Goal: Information Seeking & Learning: Learn about a topic

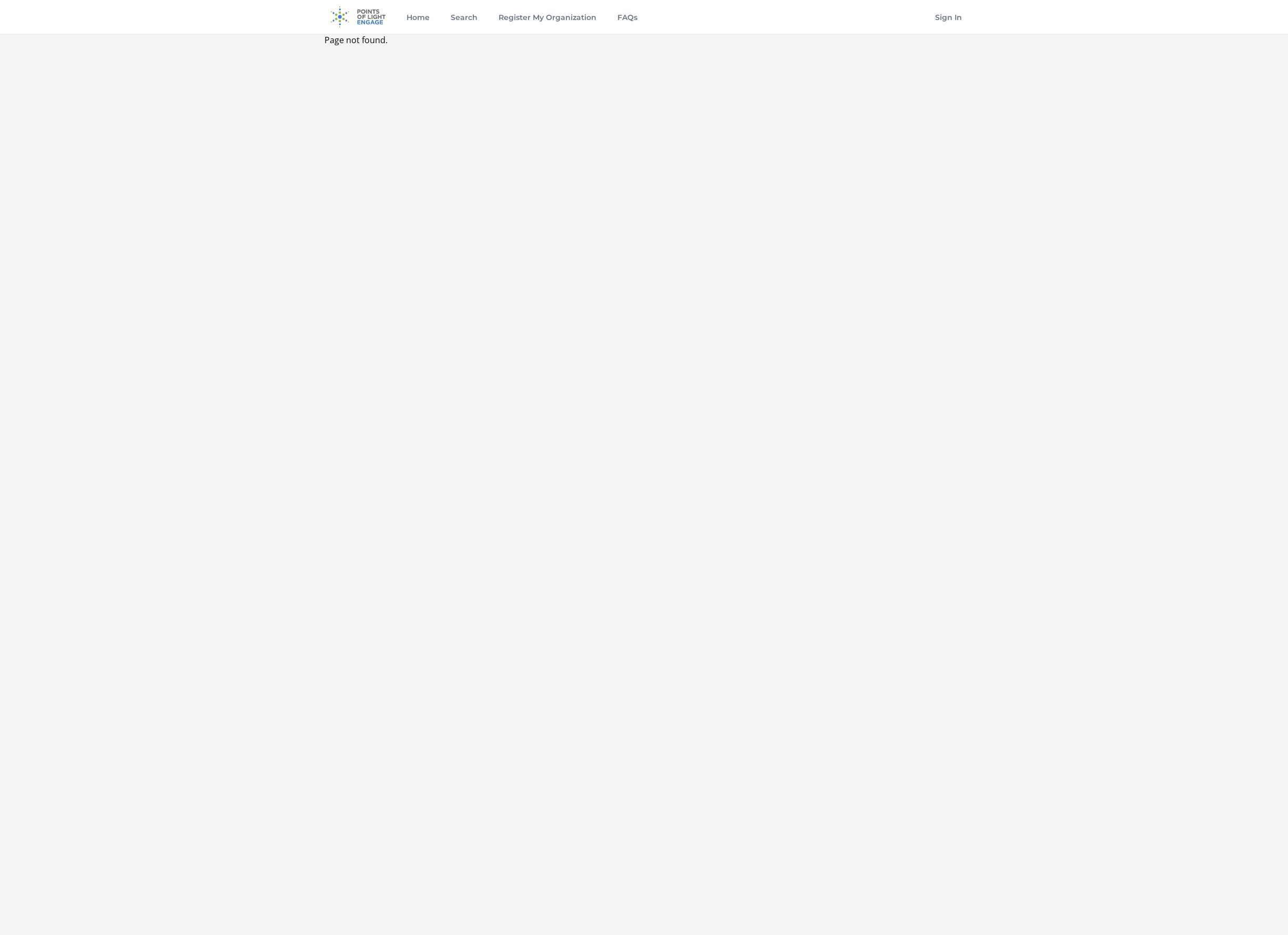
click at [367, 11] on img at bounding box center [358, 17] width 68 height 33
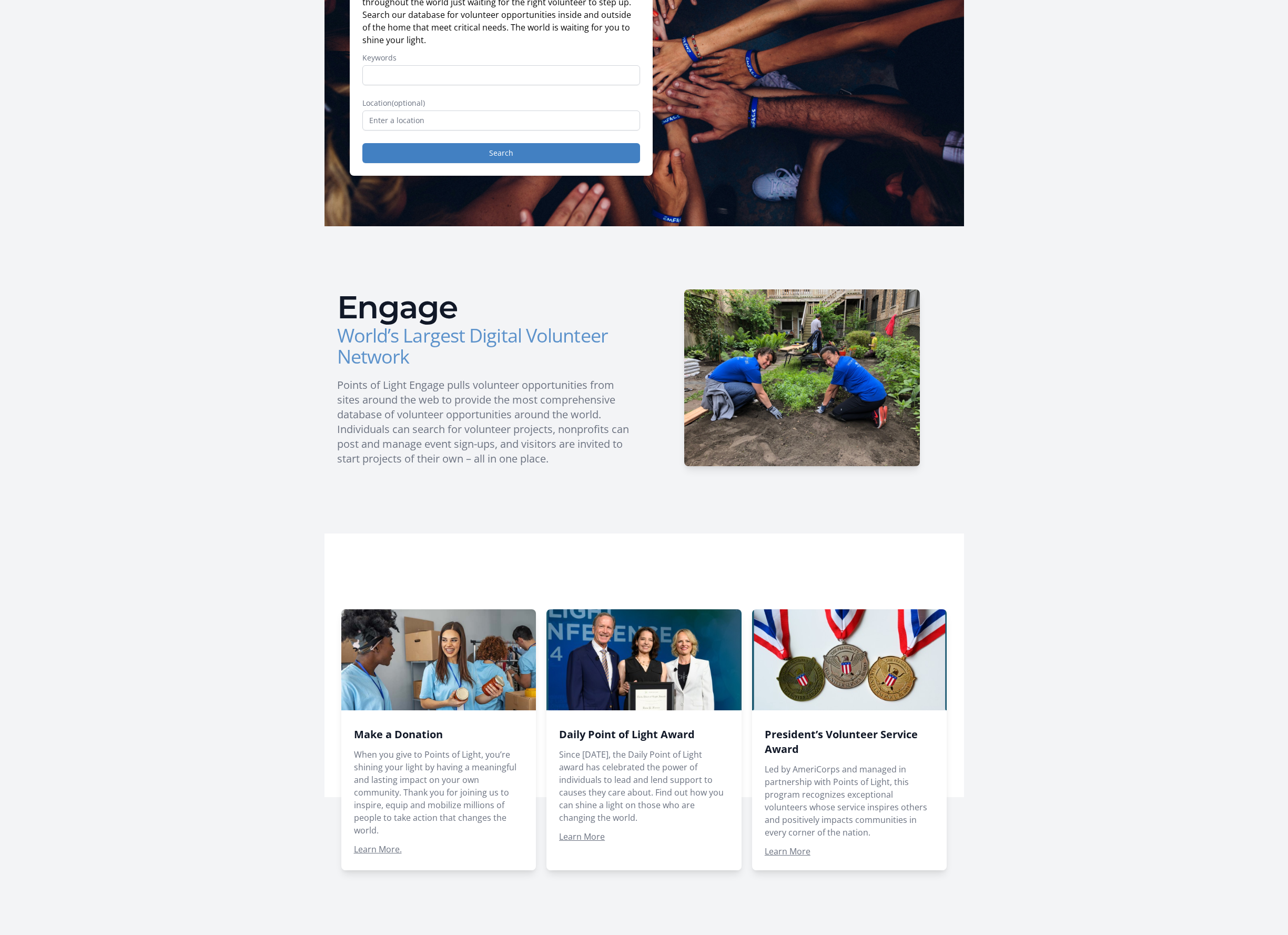
scroll to position [117, 0]
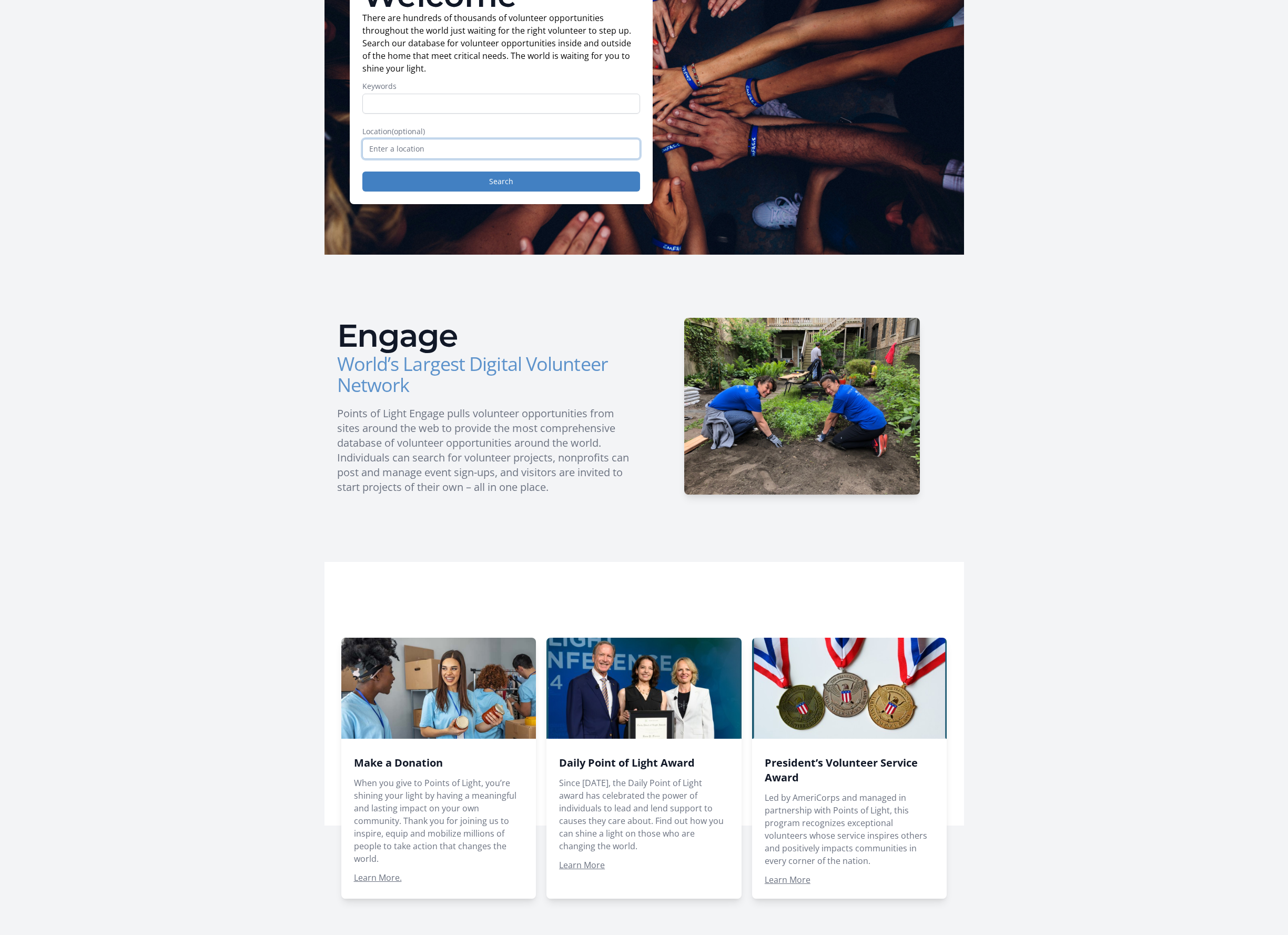
click at [471, 144] on input "text" at bounding box center [501, 149] width 277 height 20
click at [429, 145] on input "Phoenixville, PA, USA" at bounding box center [501, 149] width 277 height 20
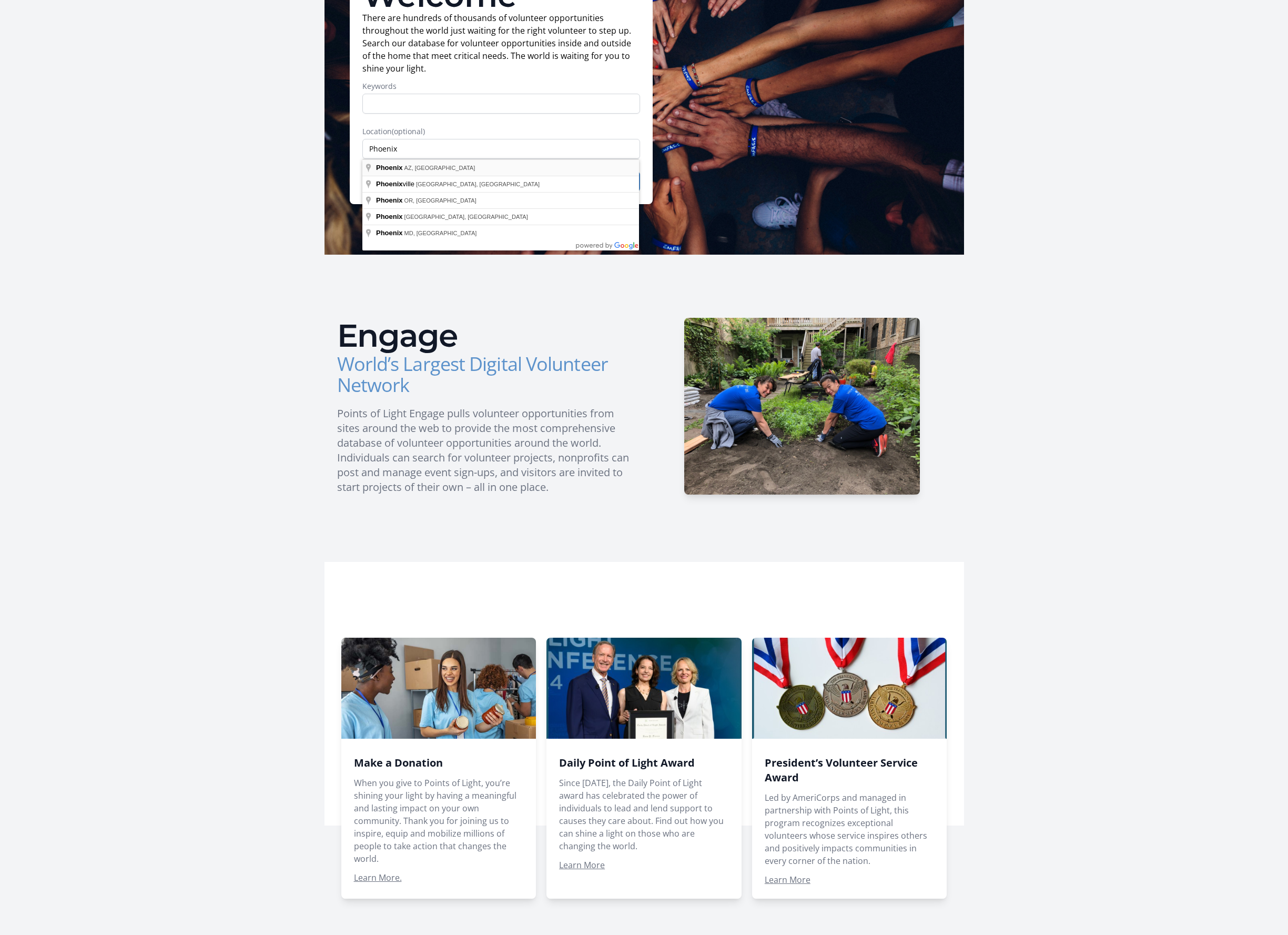
type input "Phoenix, AZ, USA"
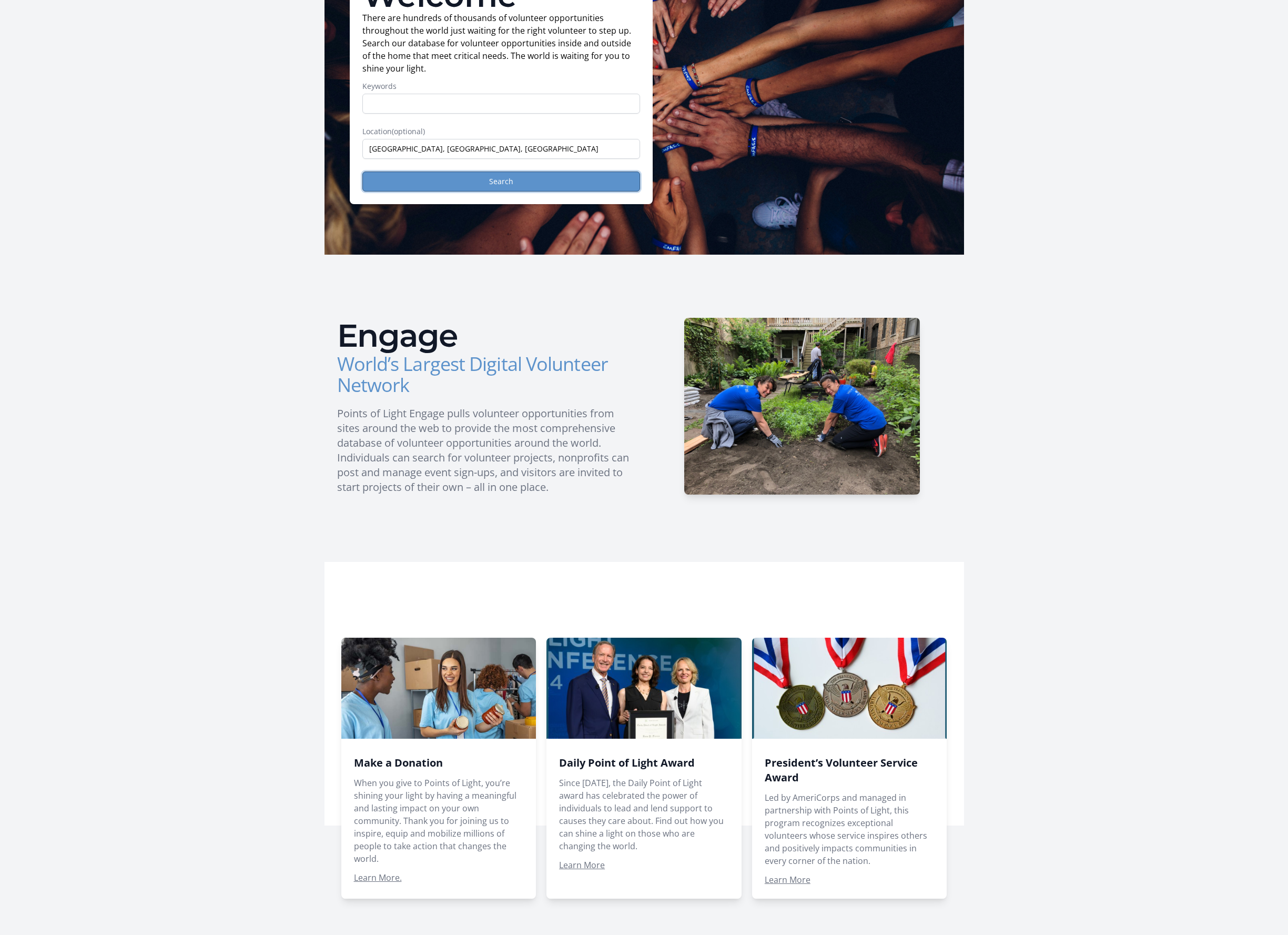
click at [577, 177] on button "Search" at bounding box center [501, 181] width 277 height 20
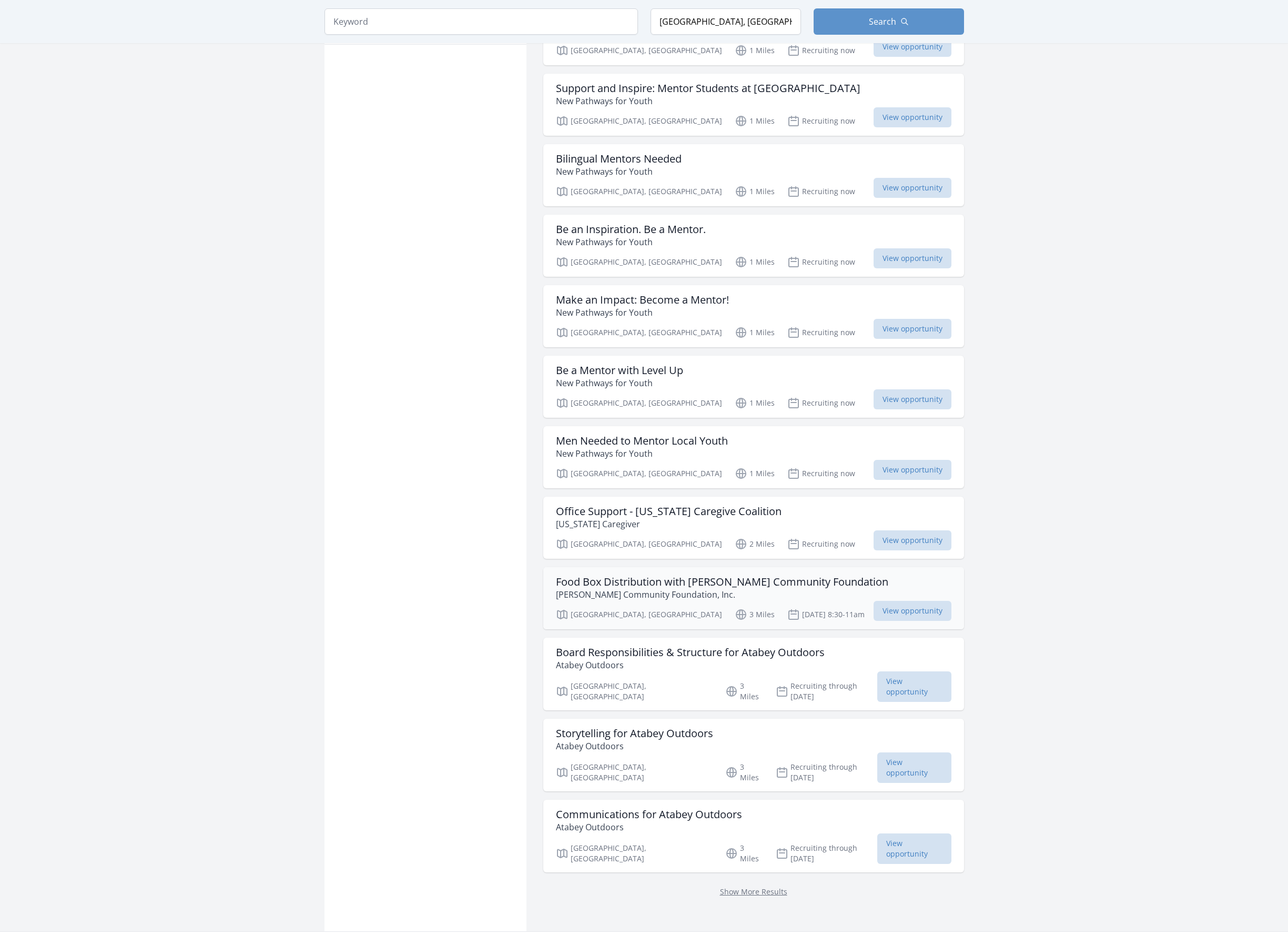
scroll to position [736, 0]
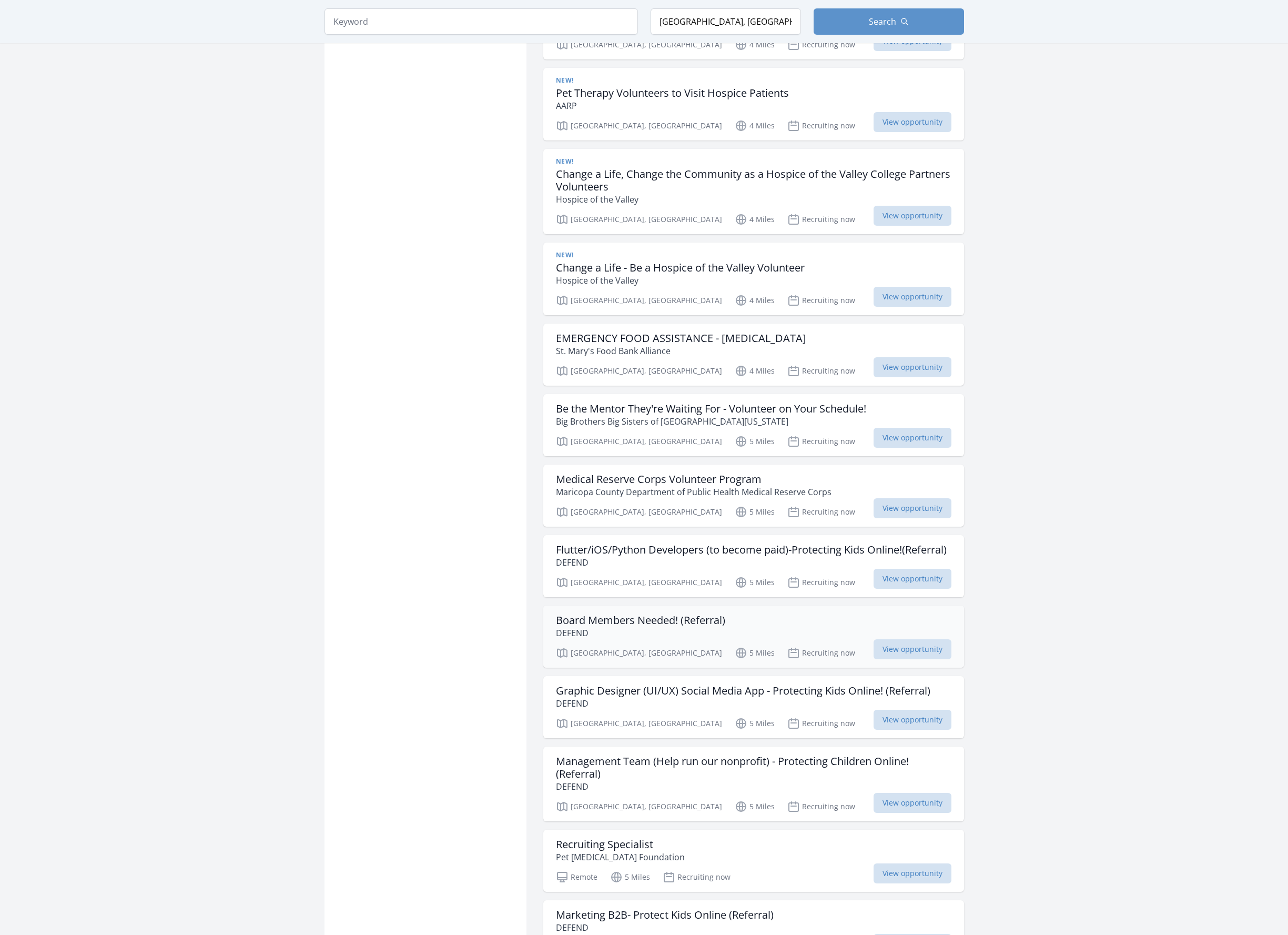
scroll to position [2104, 0]
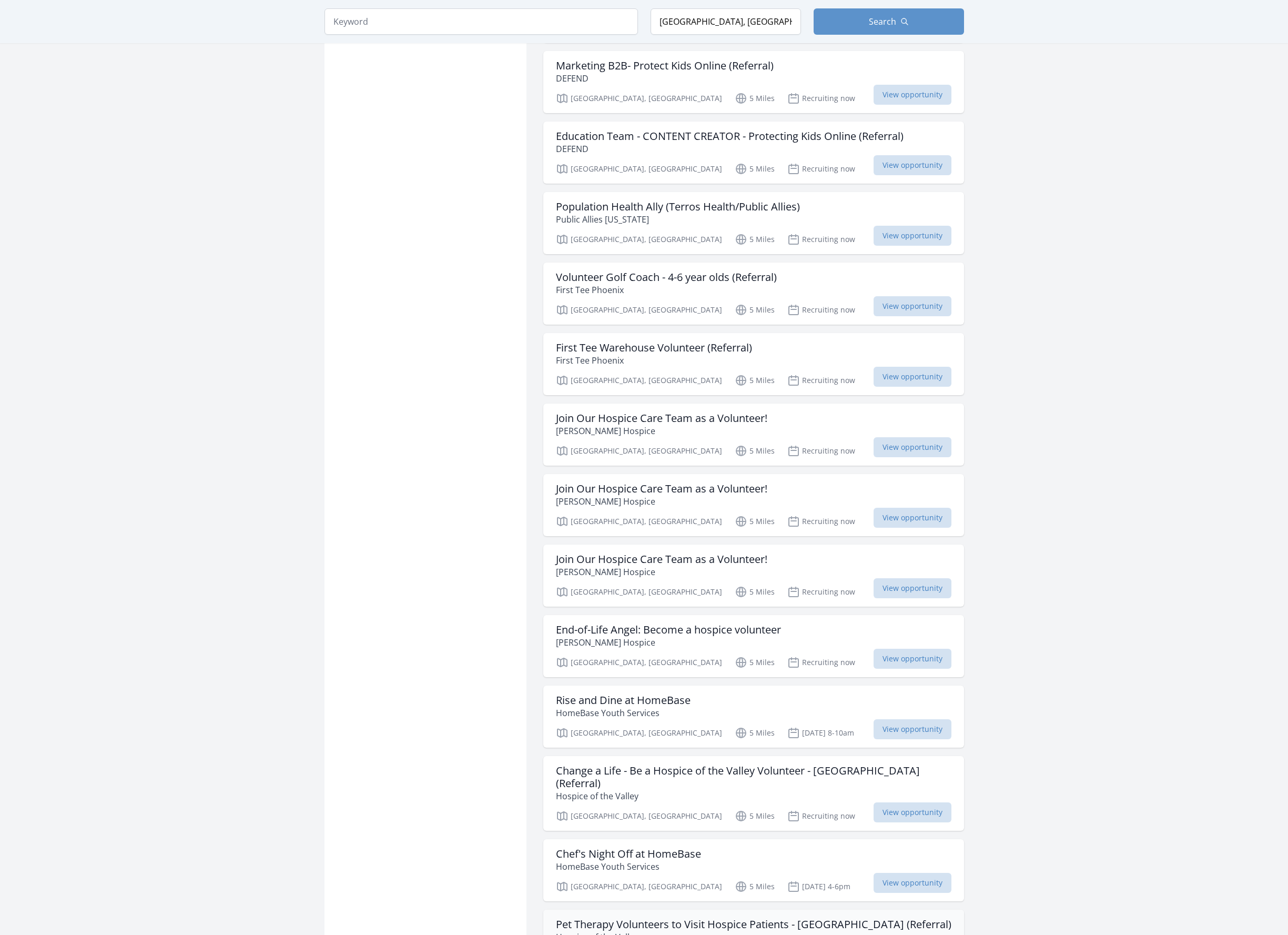
scroll to position [2946, 0]
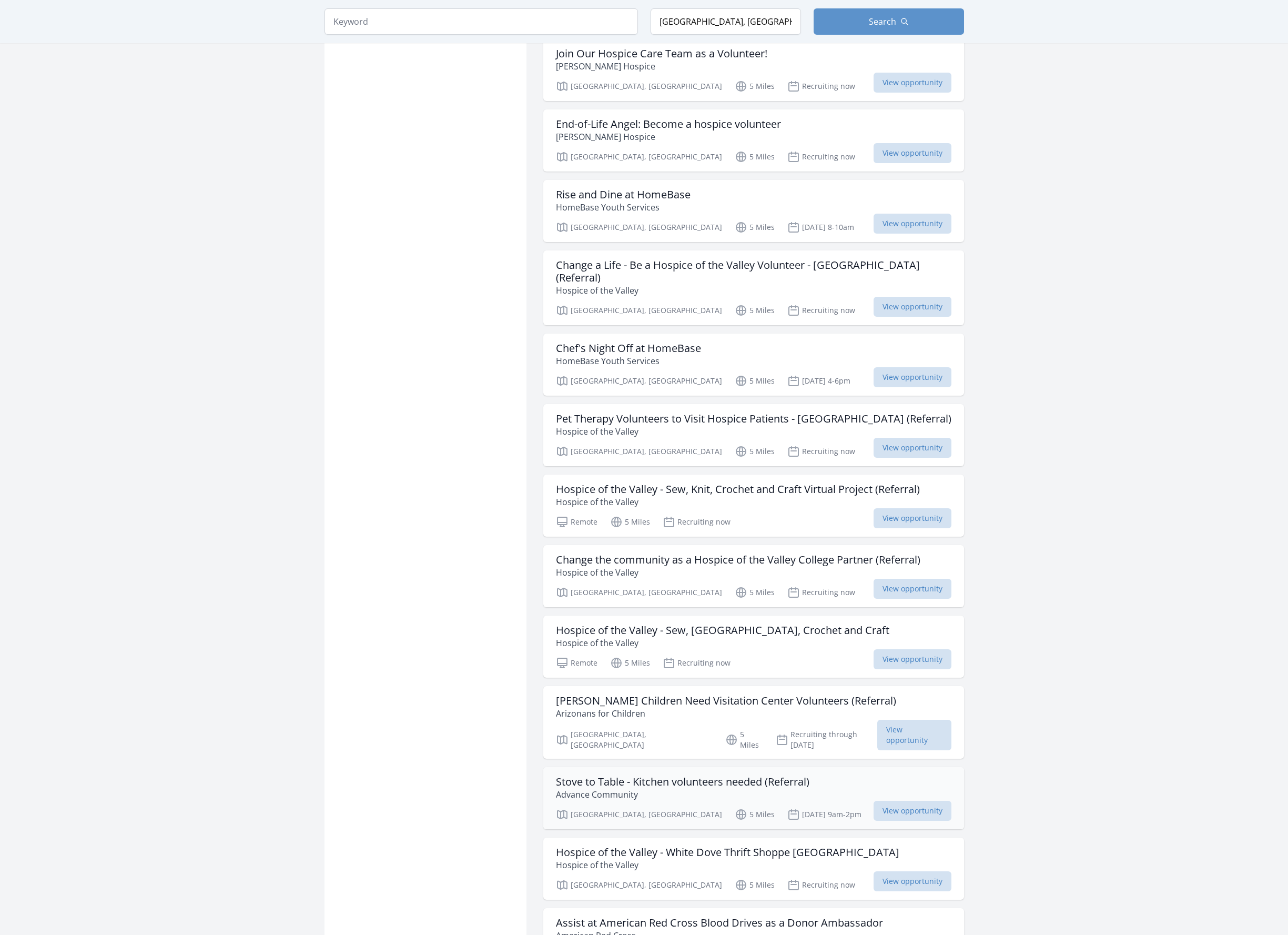
scroll to position [3471, 0]
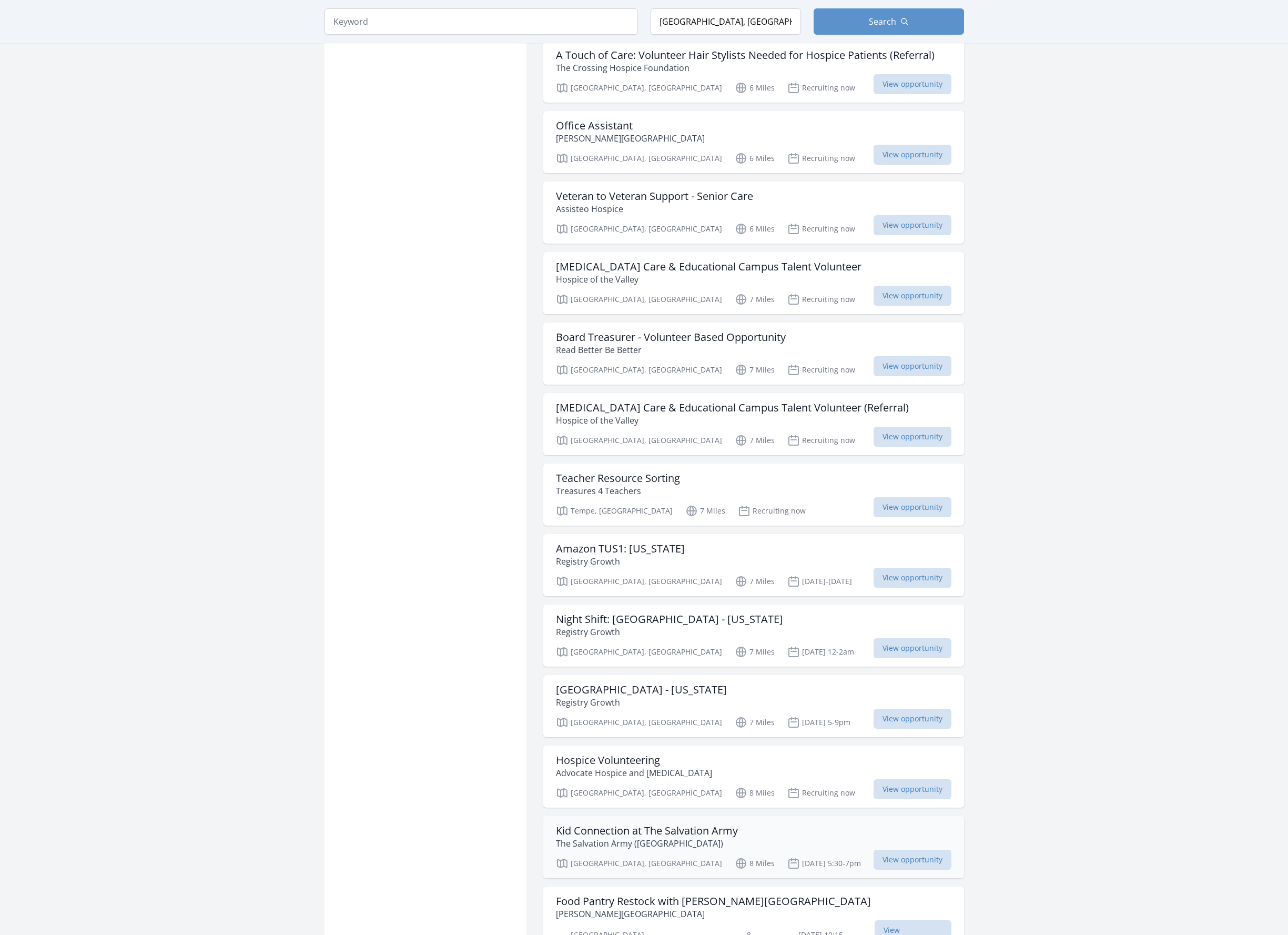
scroll to position [4997, 0]
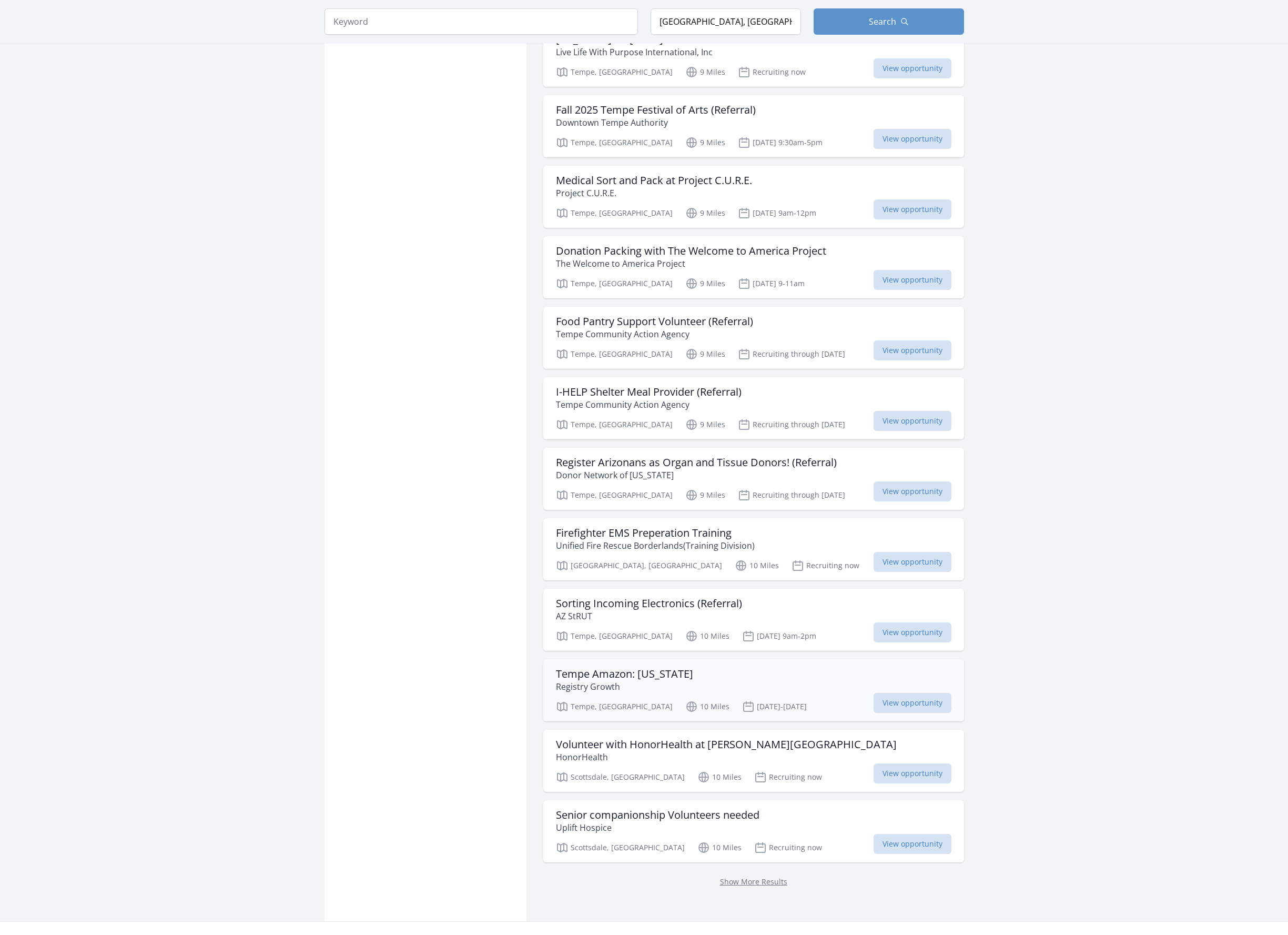
scroll to position [6594, 0]
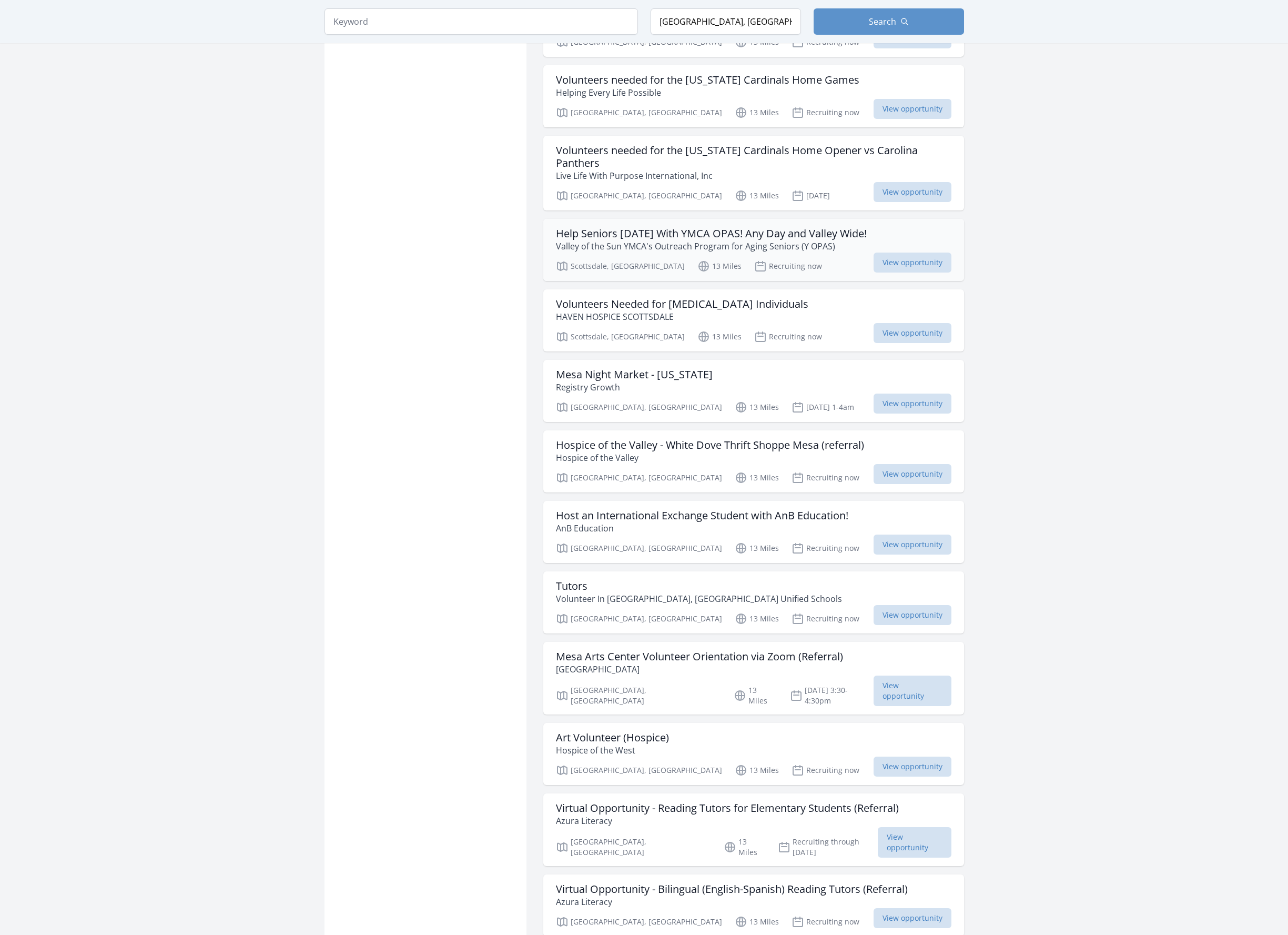
scroll to position [7909, 0]
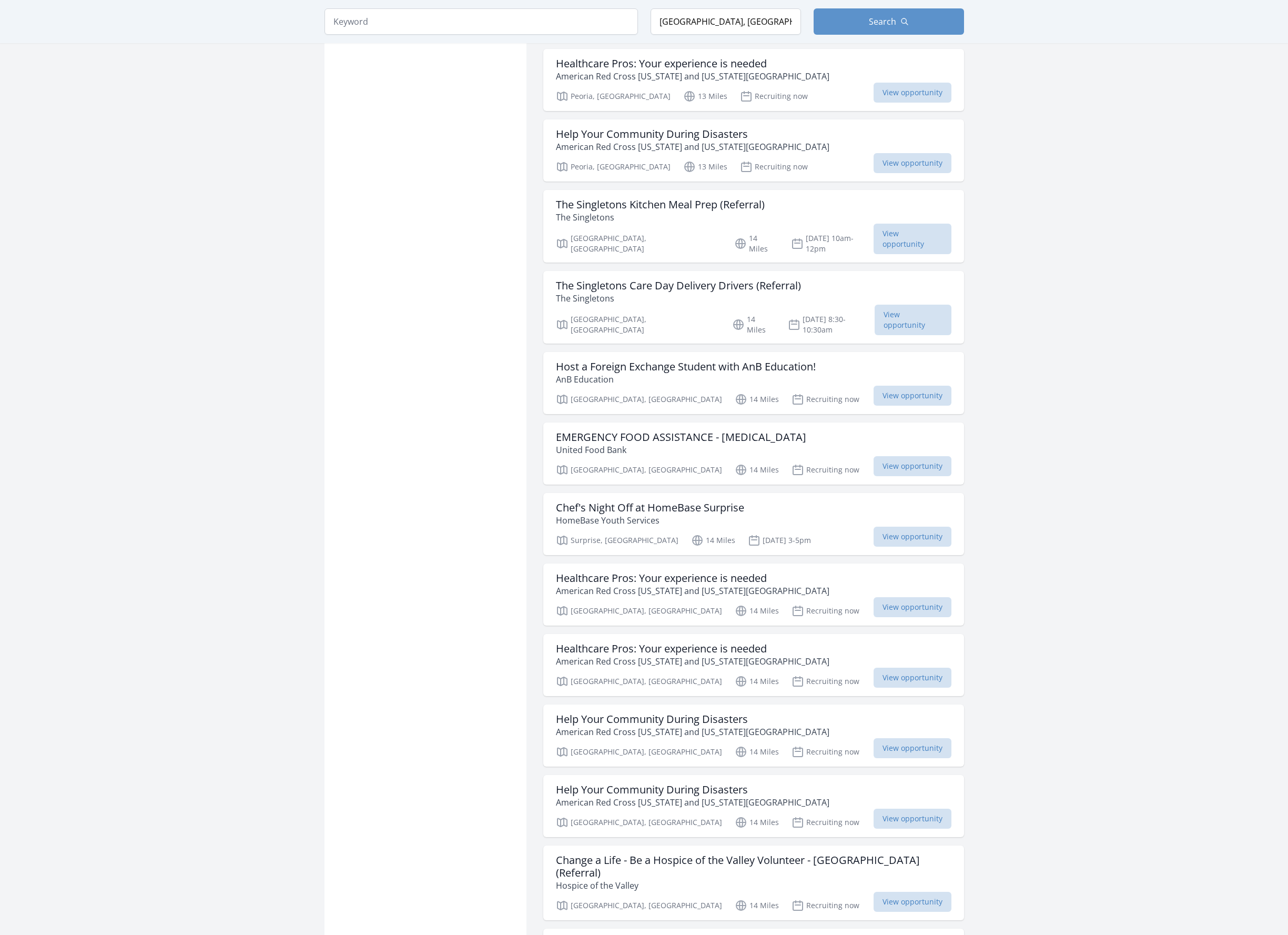
scroll to position [9329, 0]
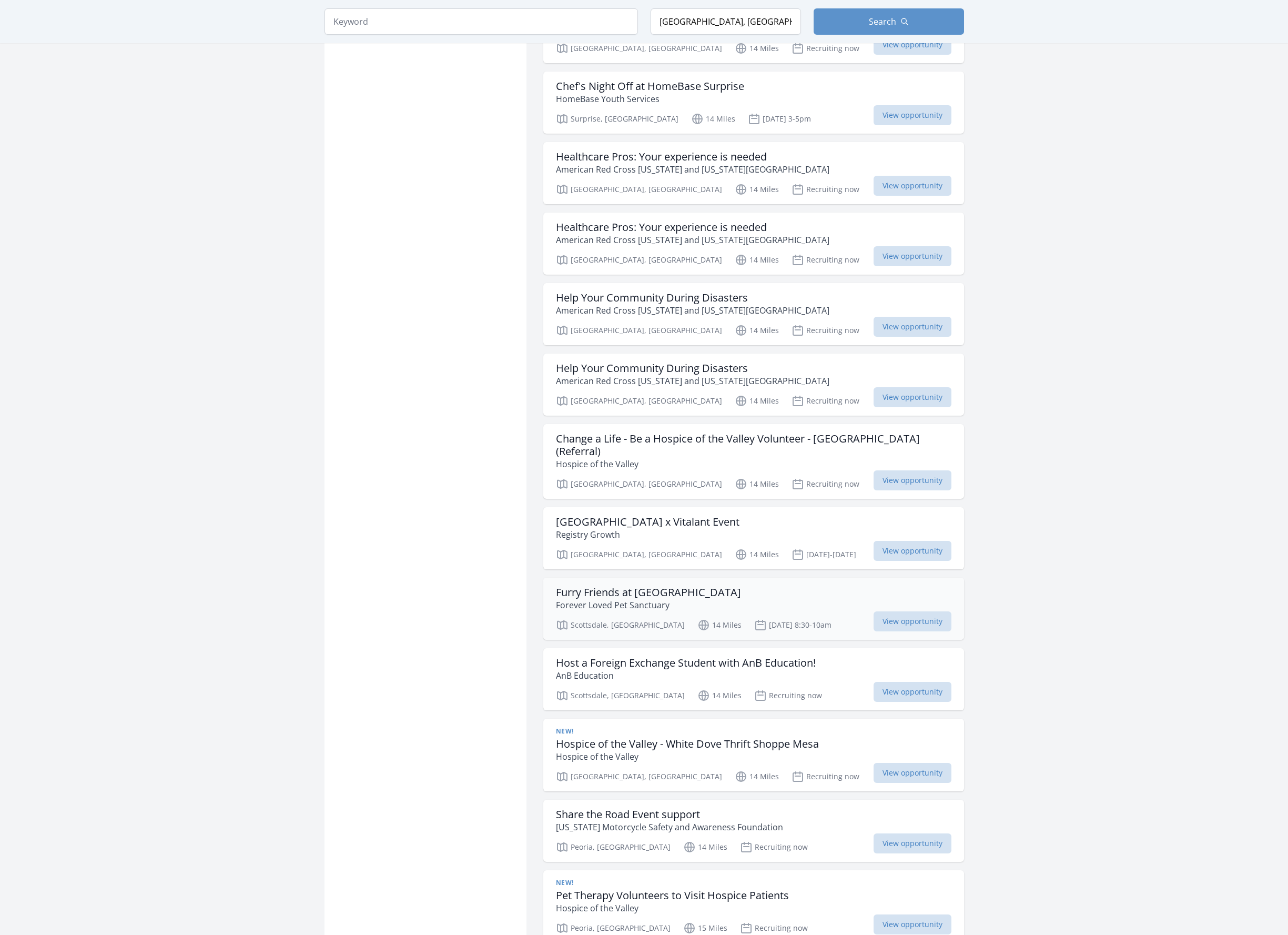
scroll to position [9961, 0]
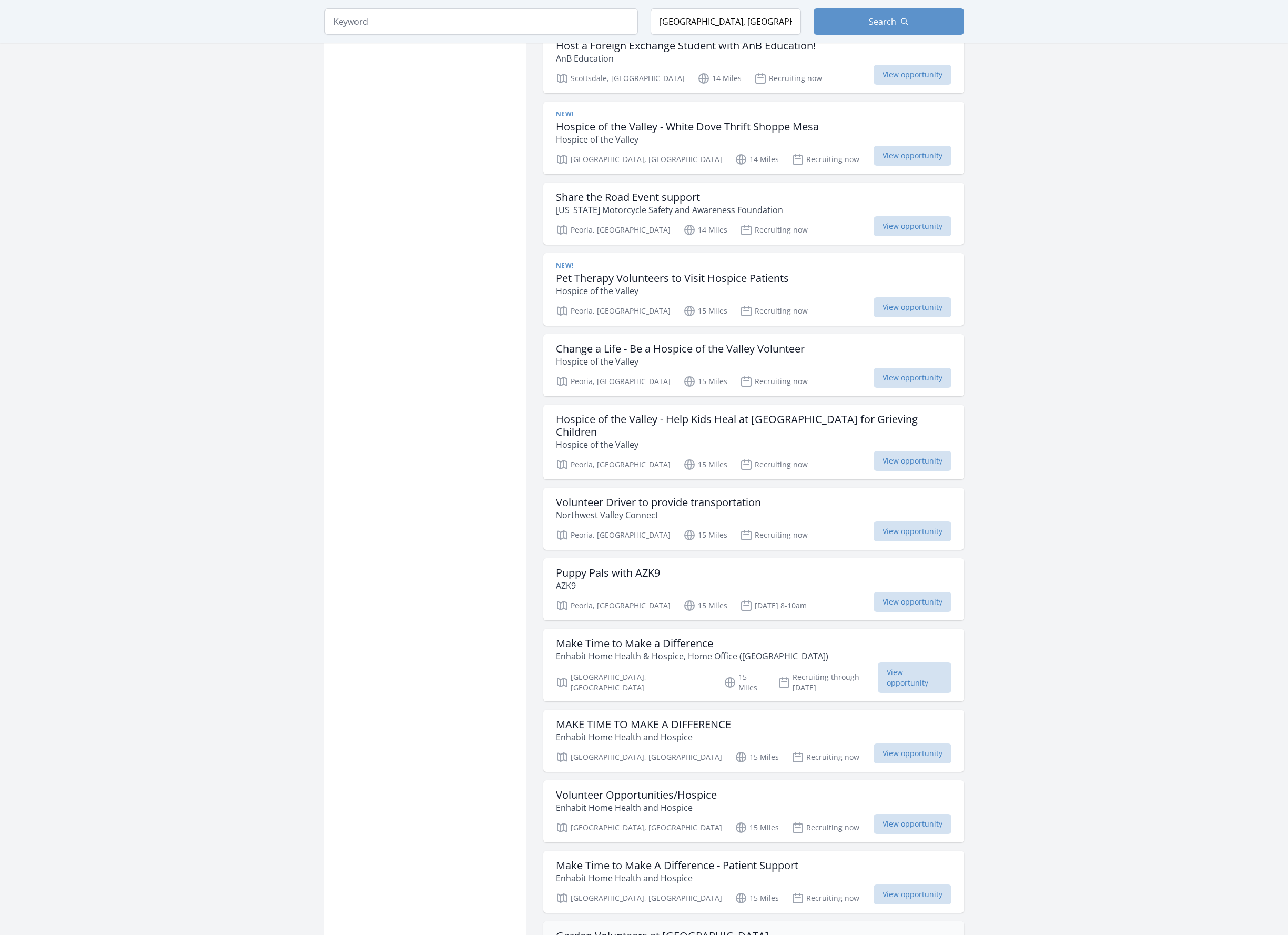
scroll to position [10381, 0]
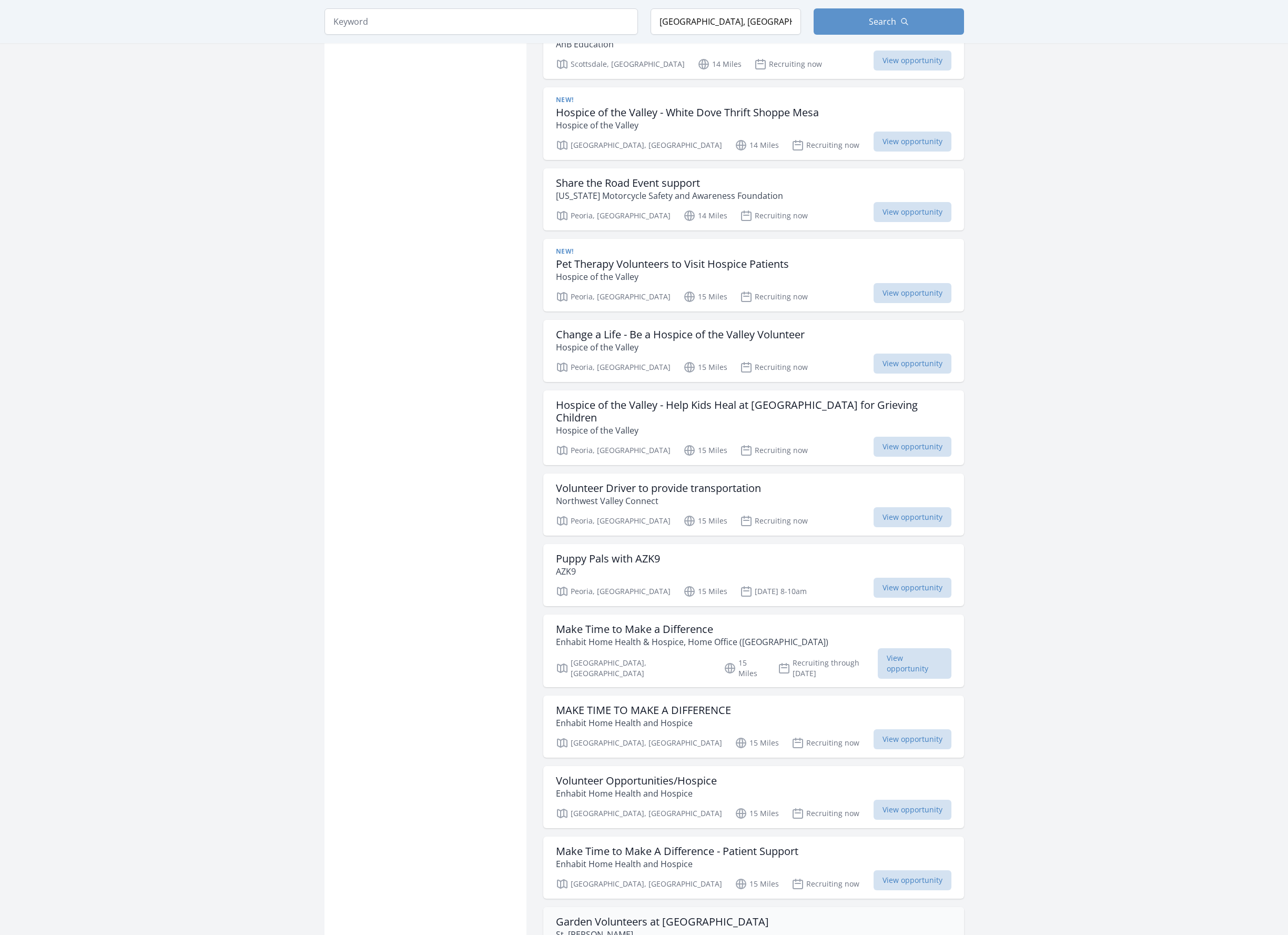
click at [684, 915] on h3 "Garden Volunteers at Mesa Urban Farm" at bounding box center [662, 921] width 213 height 13
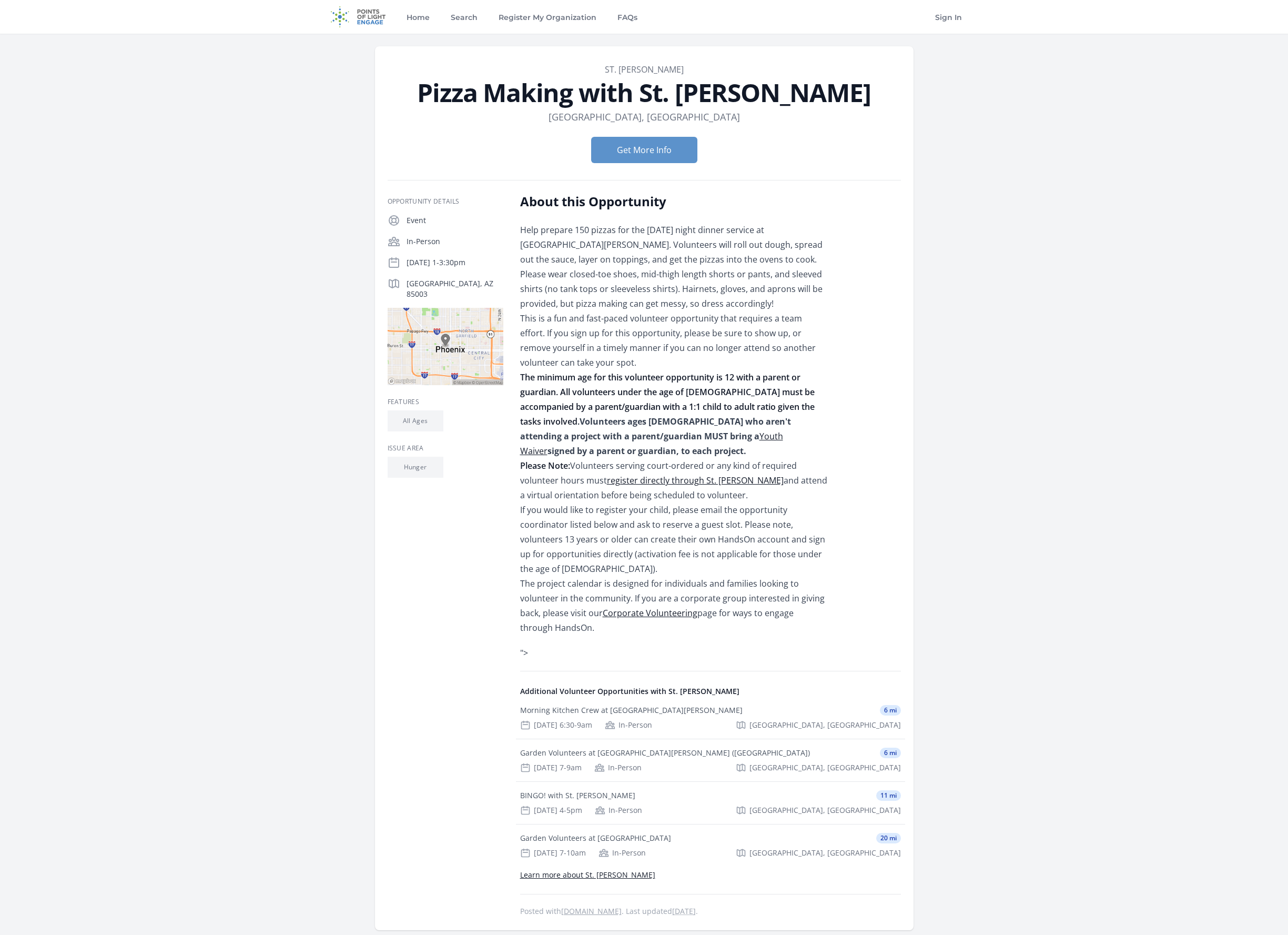
drag, startPoint x: 872, startPoint y: 92, endPoint x: 639, endPoint y: 89, distance: 233.0
click at [639, 89] on h1 "Pizza Making with St. [PERSON_NAME]" at bounding box center [645, 93] width 514 height 25
copy h1 "St. [PERSON_NAME]"
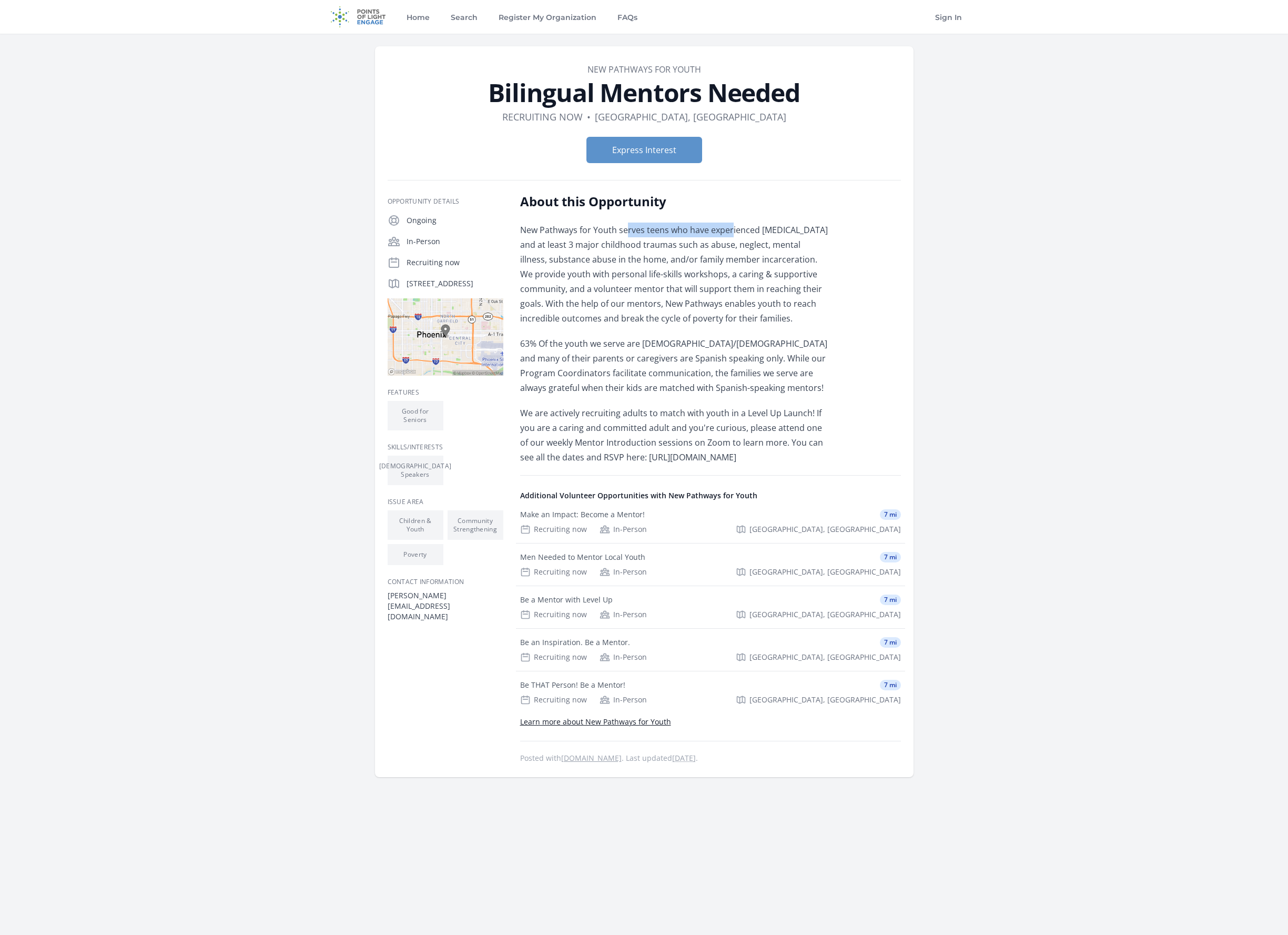
drag, startPoint x: 645, startPoint y: 231, endPoint x: 731, endPoint y: 230, distance: 86.0
click at [731, 230] on p "New Pathways for Youth serves teens who have experienced [MEDICAL_DATA] and at …" at bounding box center [673, 274] width 308 height 103
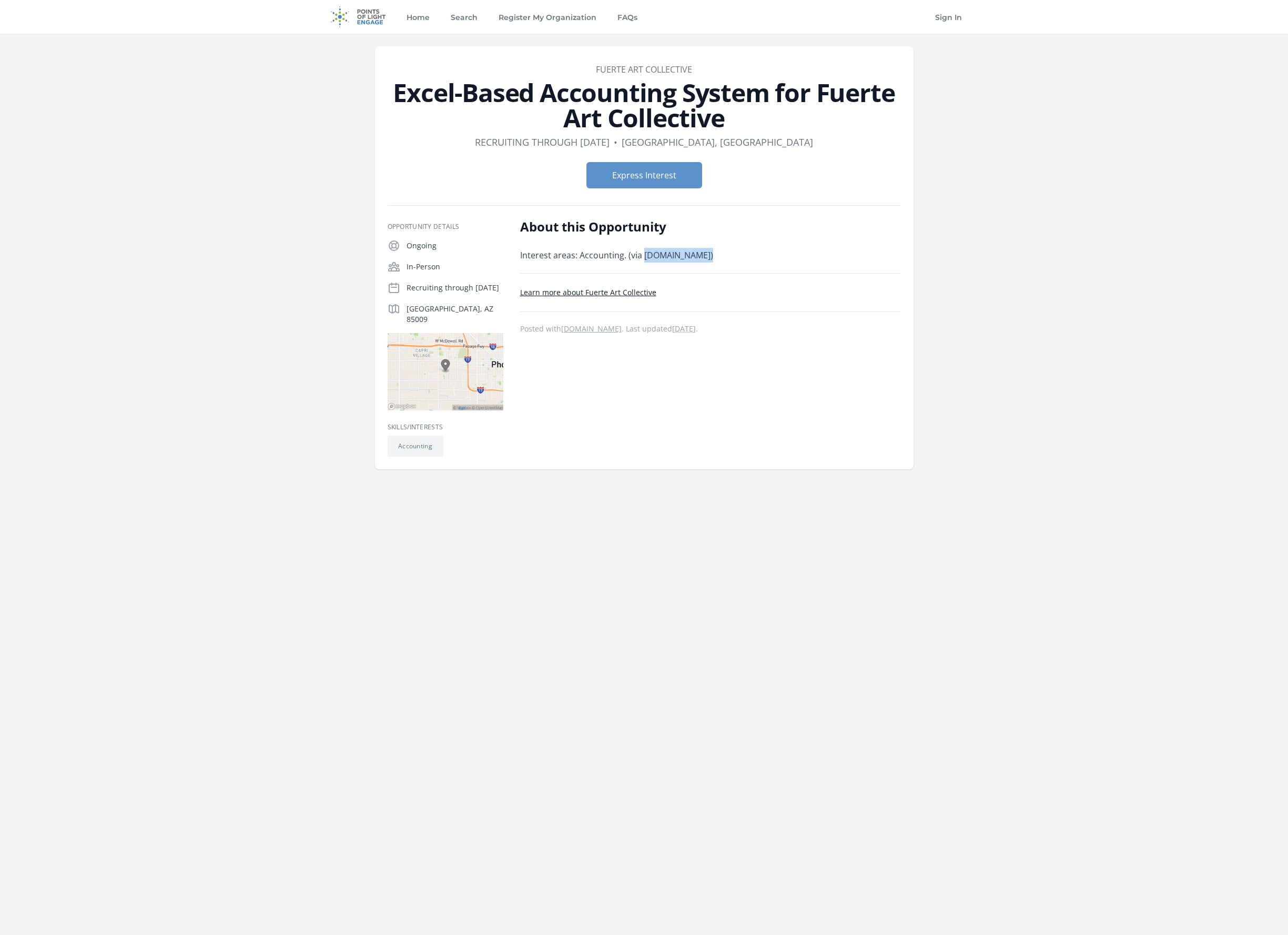
drag, startPoint x: 696, startPoint y: 257, endPoint x: 642, endPoint y: 251, distance: 54.3
click at [642, 251] on p "Interest areas: Accounting. (via catchafire.org)" at bounding box center [673, 255] width 308 height 15
copy p "[DOMAIN_NAME]"
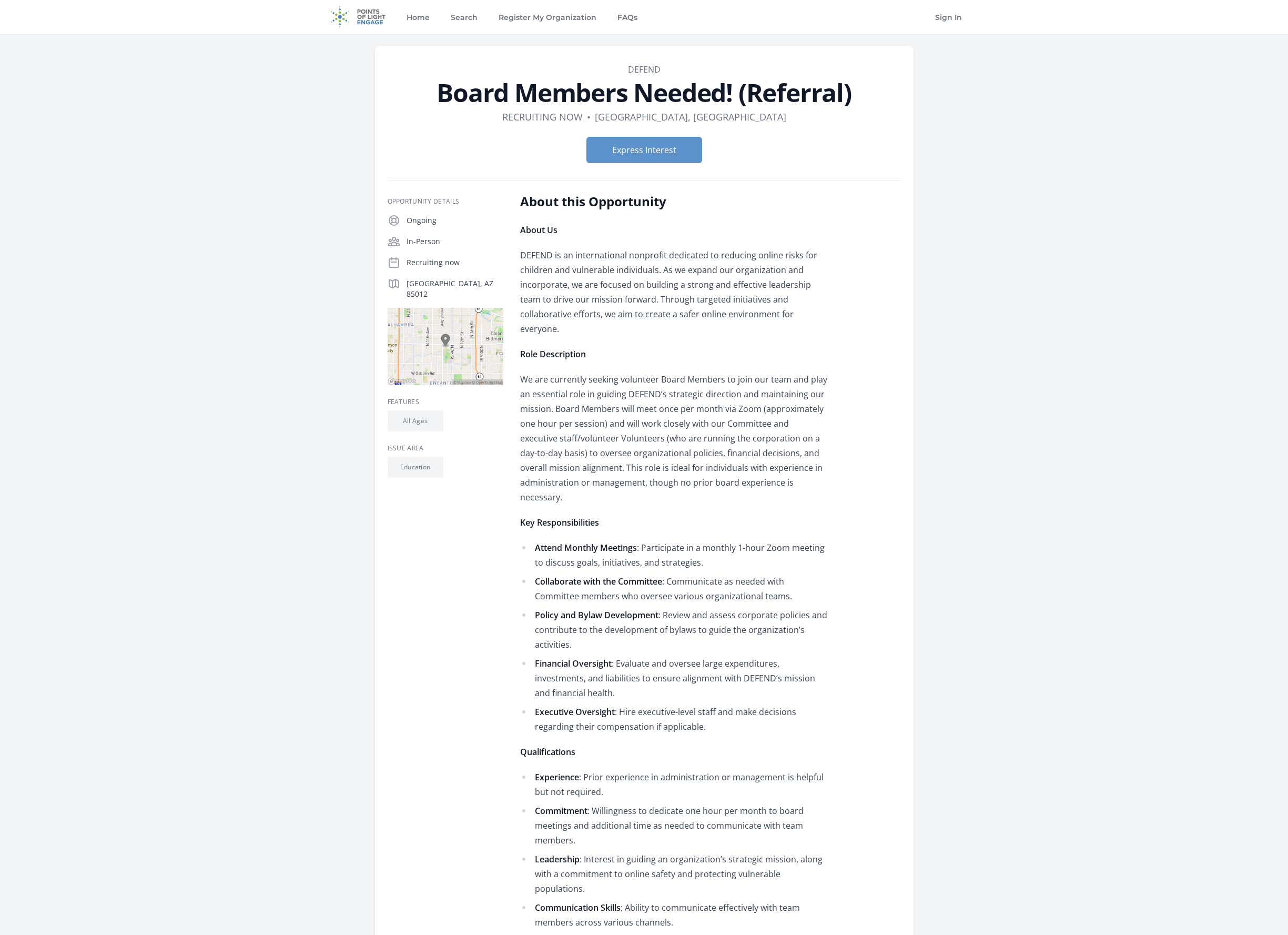
scroll to position [105, 0]
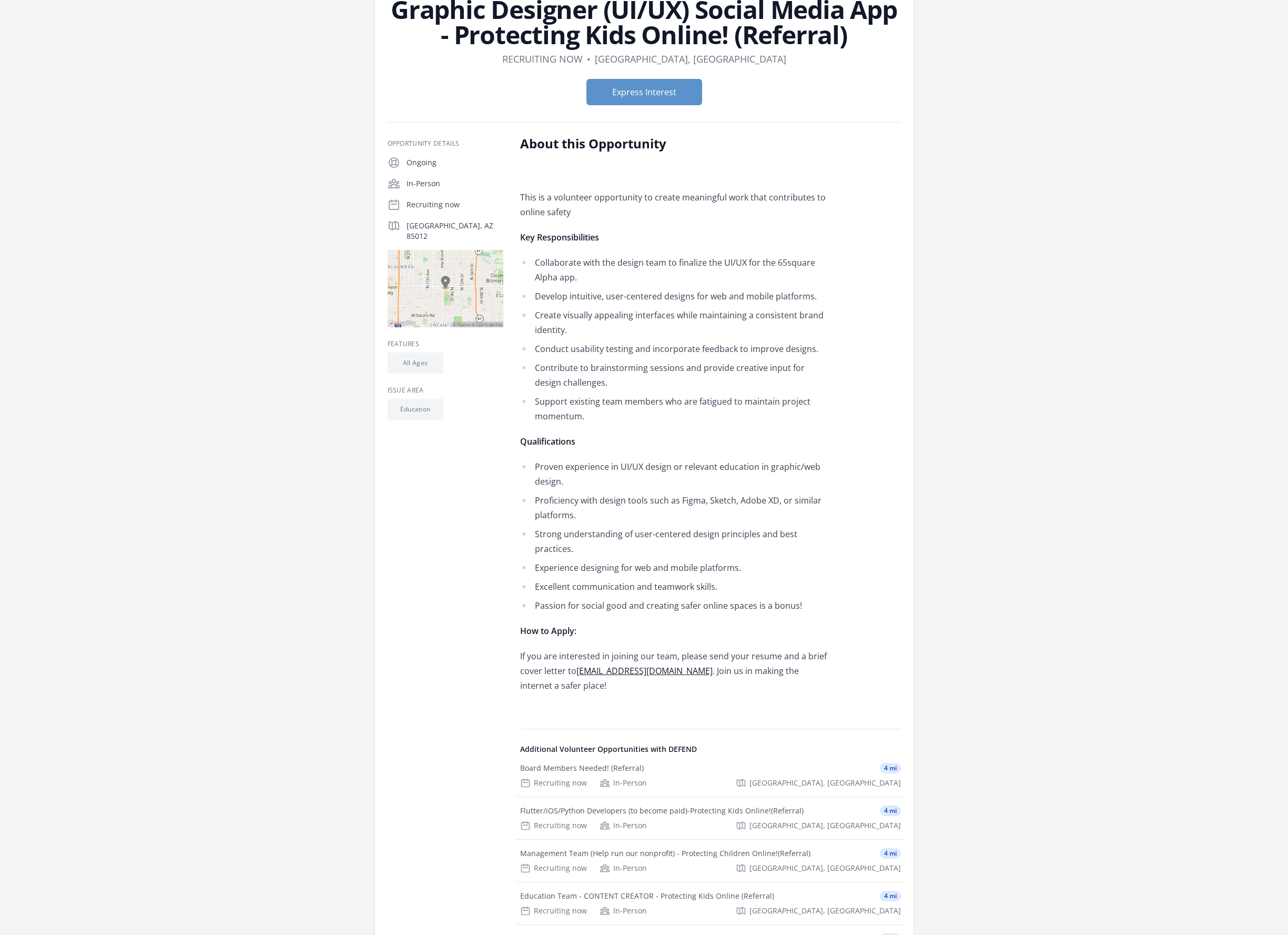
scroll to position [105, 0]
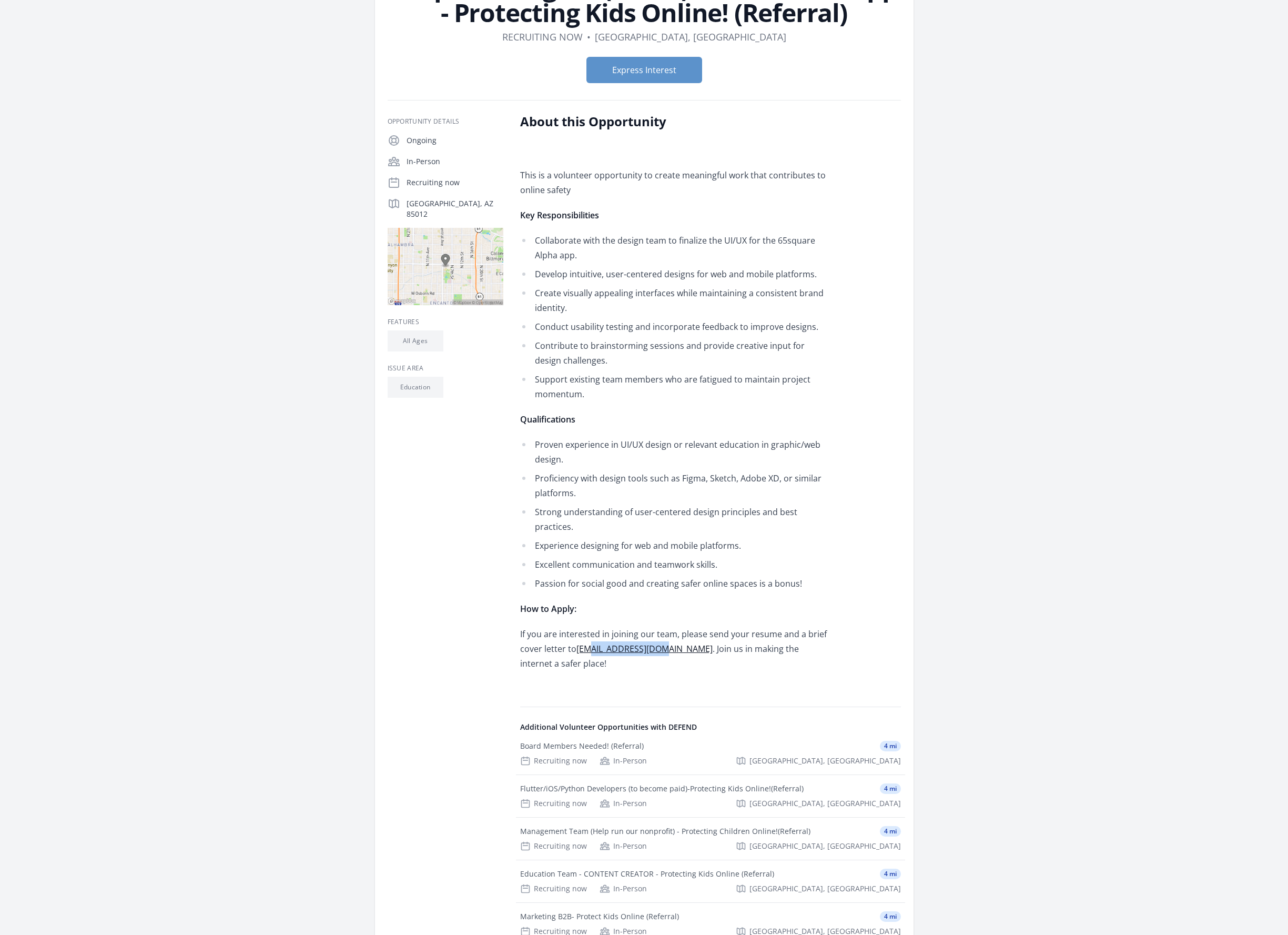
drag, startPoint x: 666, startPoint y: 634, endPoint x: 594, endPoint y: 634, distance: 72.0
click at [594, 634] on p "If you are interested in joining our team, please send your resume and a brief …" at bounding box center [673, 649] width 308 height 45
copy span "[DOMAIN_NAME]"
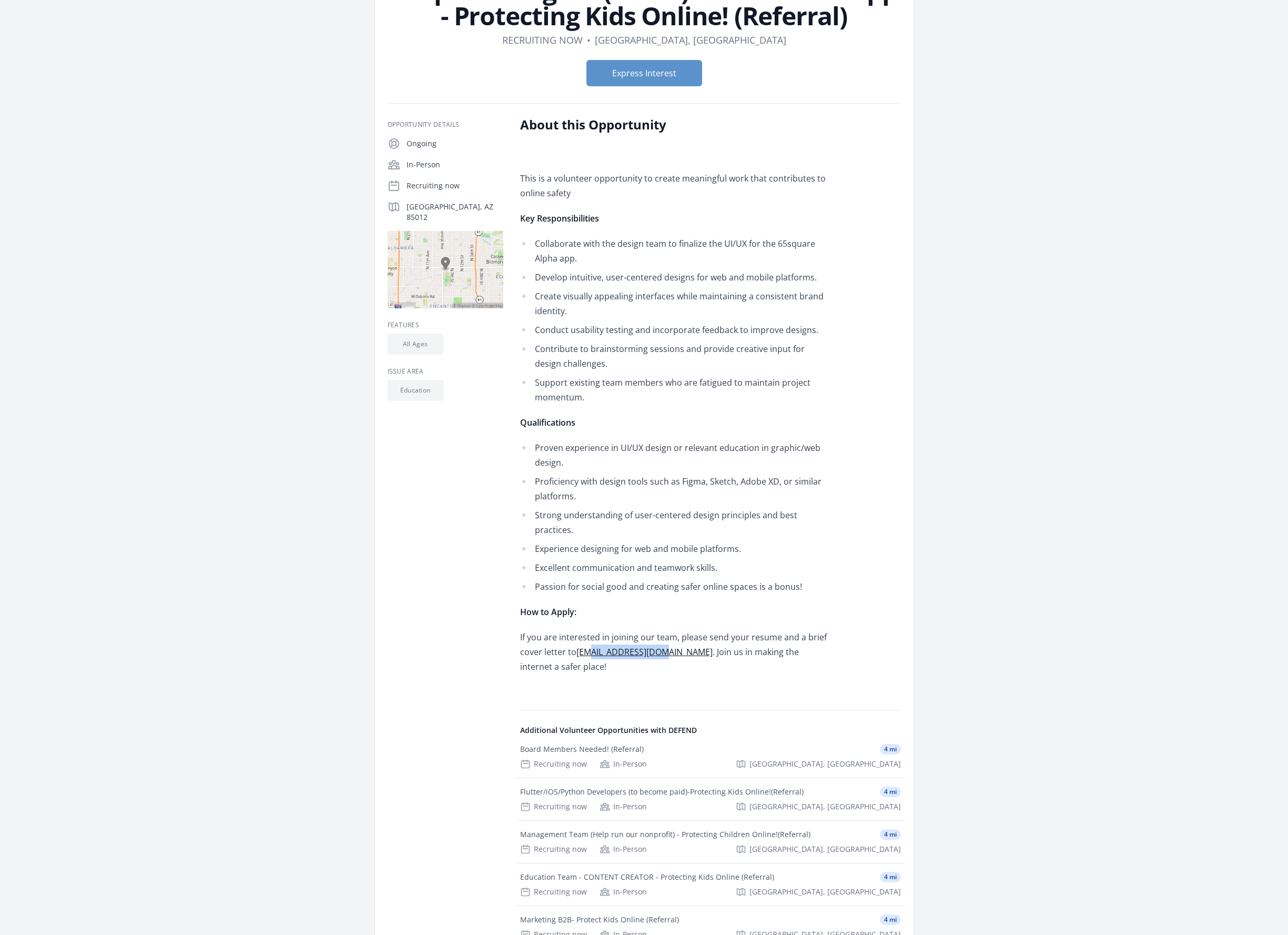
scroll to position [0, 0]
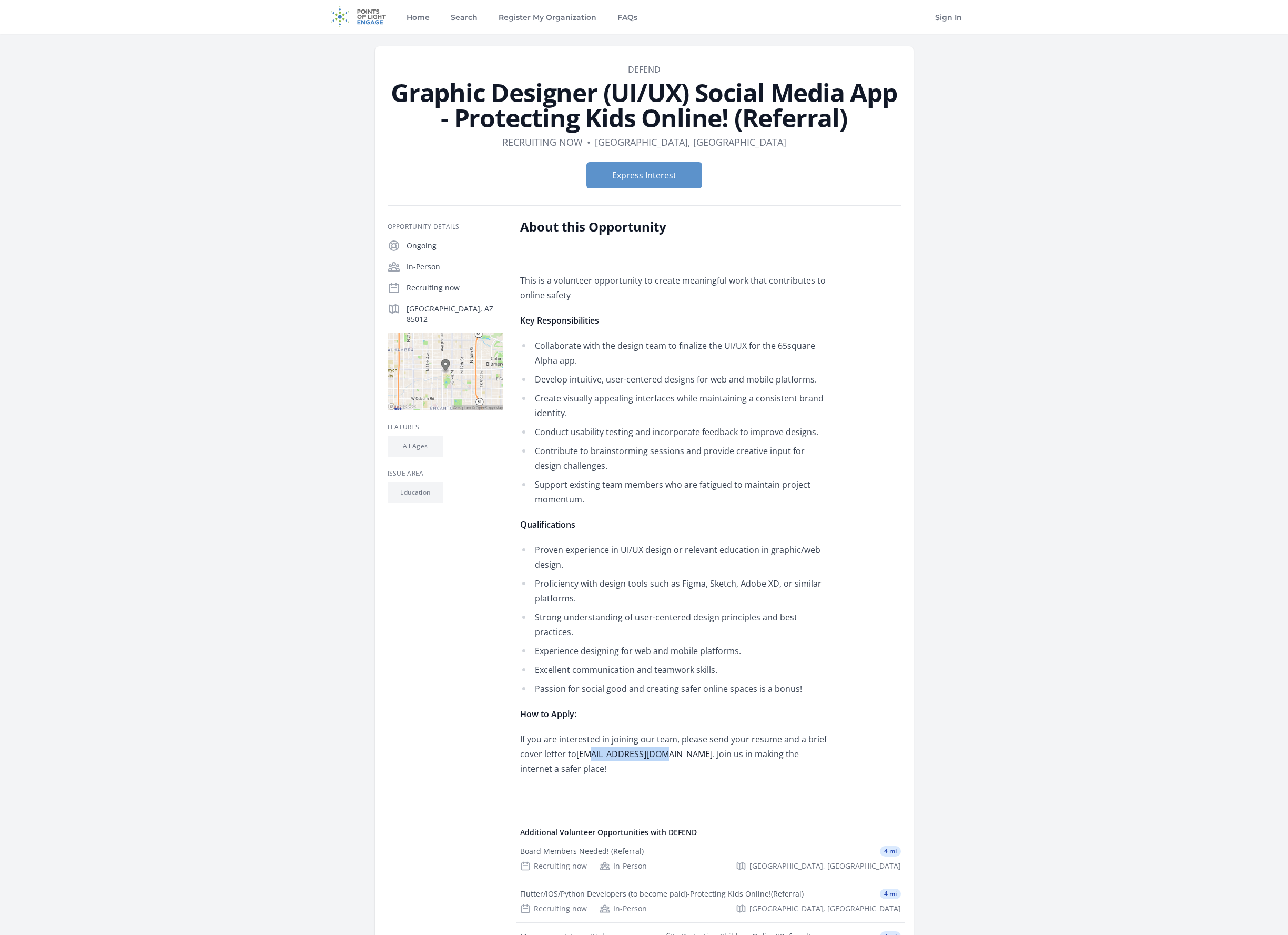
copy span "[DOMAIN_NAME]"
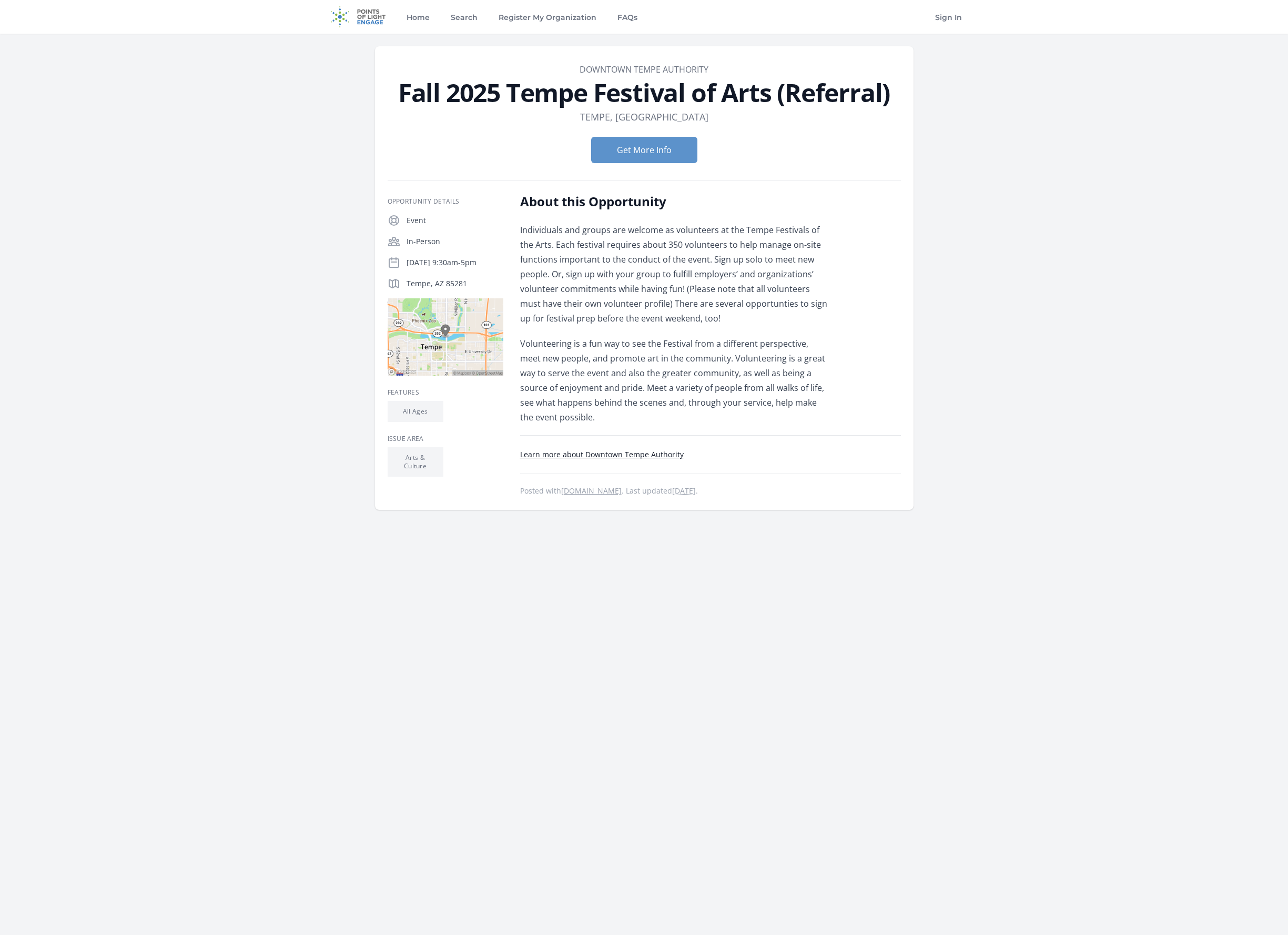
click at [653, 170] on div "Get More Info" at bounding box center [645, 149] width 514 height 43
click at [661, 148] on button "Get More Info" at bounding box center [645, 149] width 107 height 26
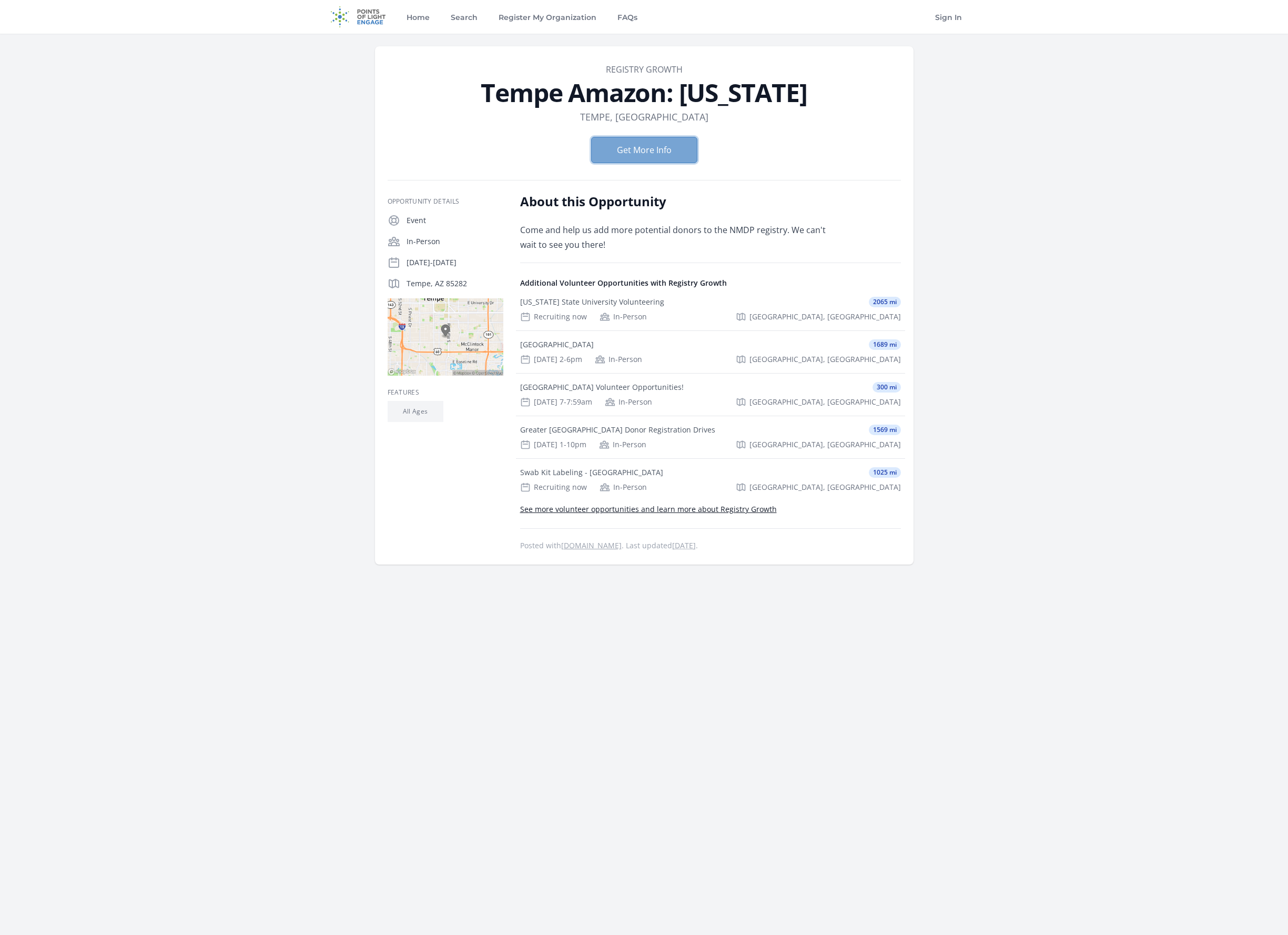
click at [649, 152] on button "Get More Info" at bounding box center [645, 149] width 107 height 26
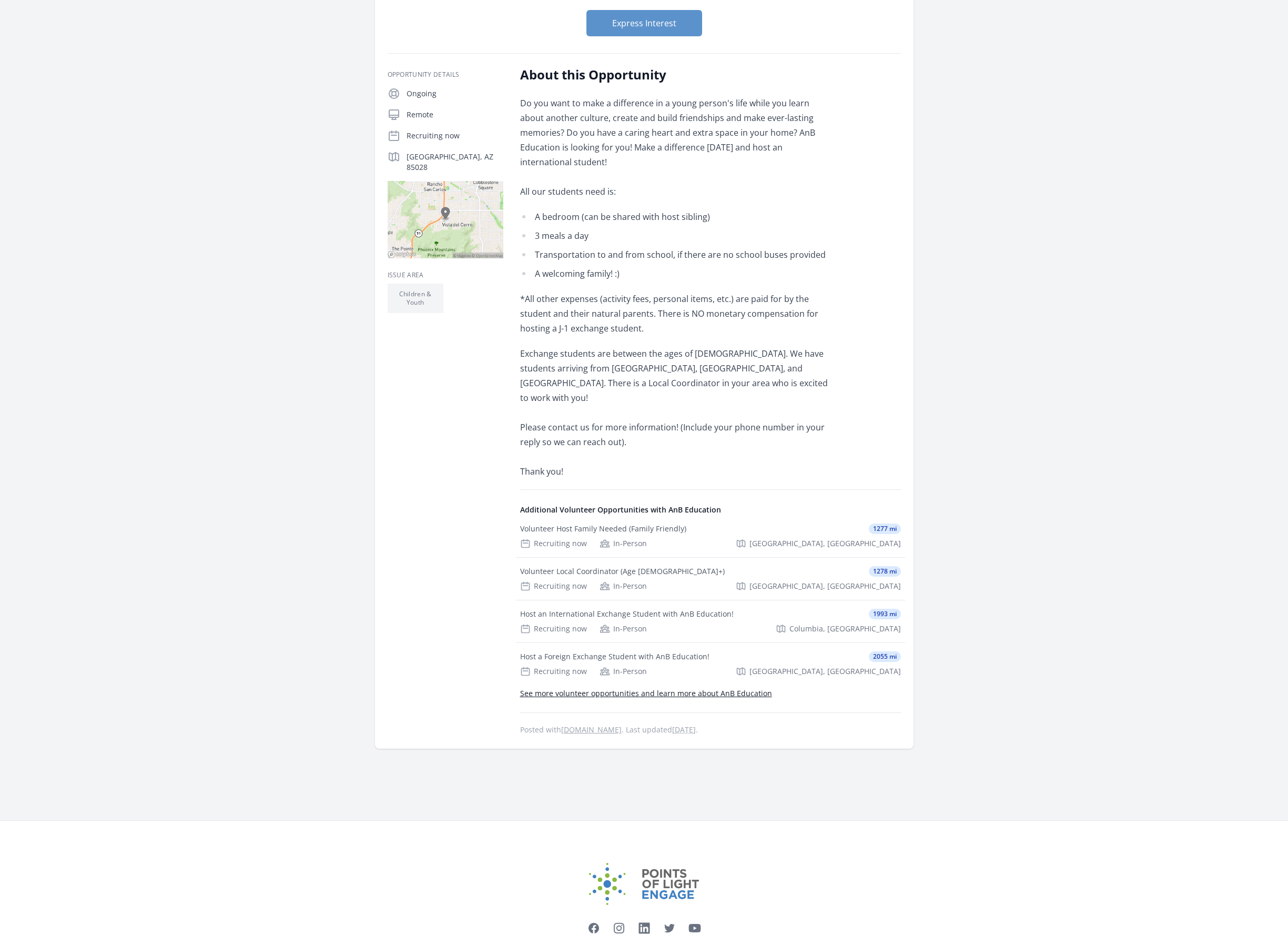
scroll to position [189, 0]
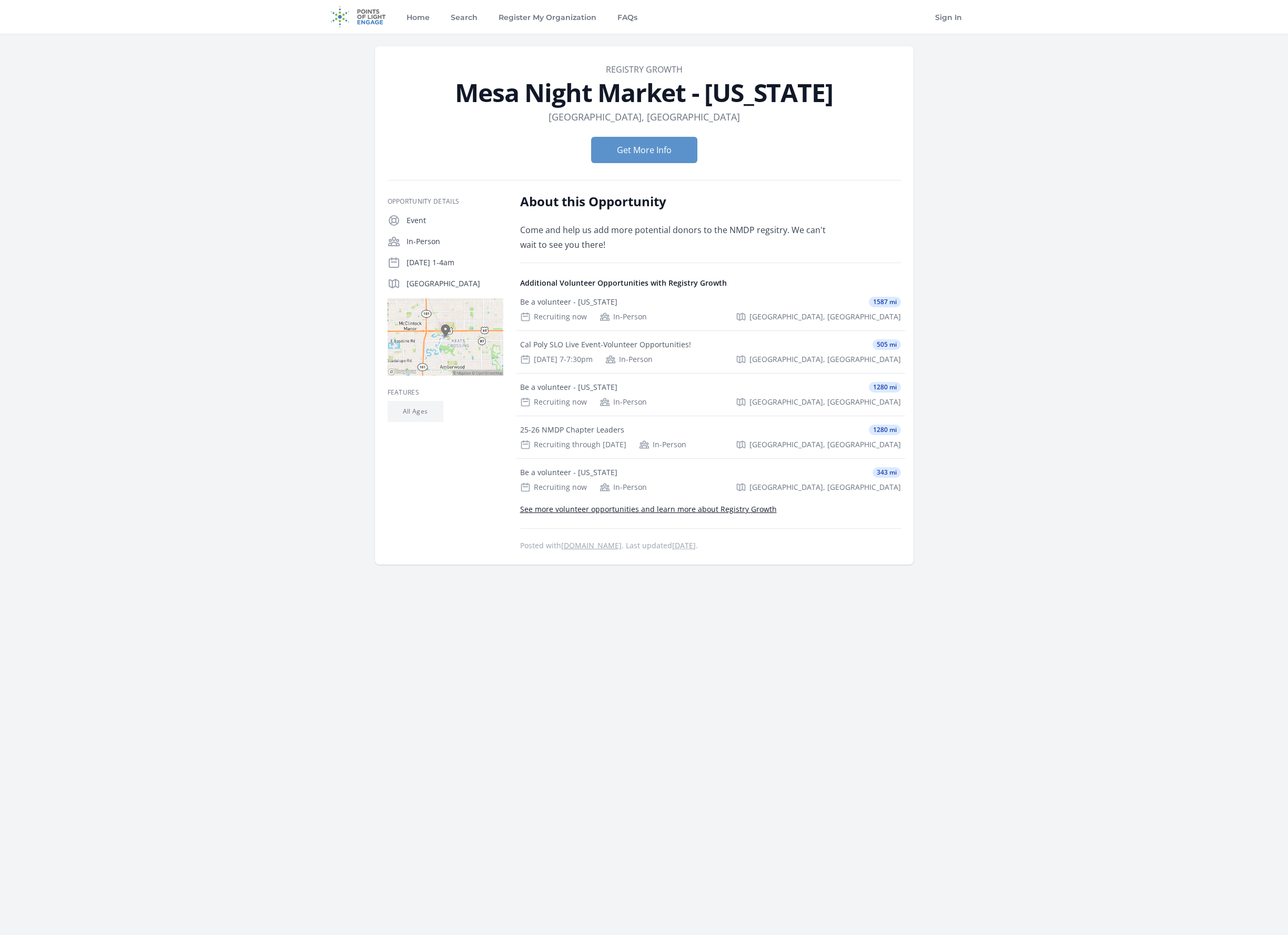
click at [735, 226] on p "Come and help us add more potential donors to the NMDP regsitry. We can't wait …" at bounding box center [673, 237] width 308 height 29
drag, startPoint x: 779, startPoint y: 229, endPoint x: 738, endPoint y: 231, distance: 41.0
click at [738, 231] on p "Come and help us add more potential donors to the NMDP regsitry. We can't wait …" at bounding box center [673, 237] width 308 height 29
click at [731, 232] on p "Come and help us add more potential donors to the NMDP regsitry. We can't wait …" at bounding box center [673, 237] width 308 height 29
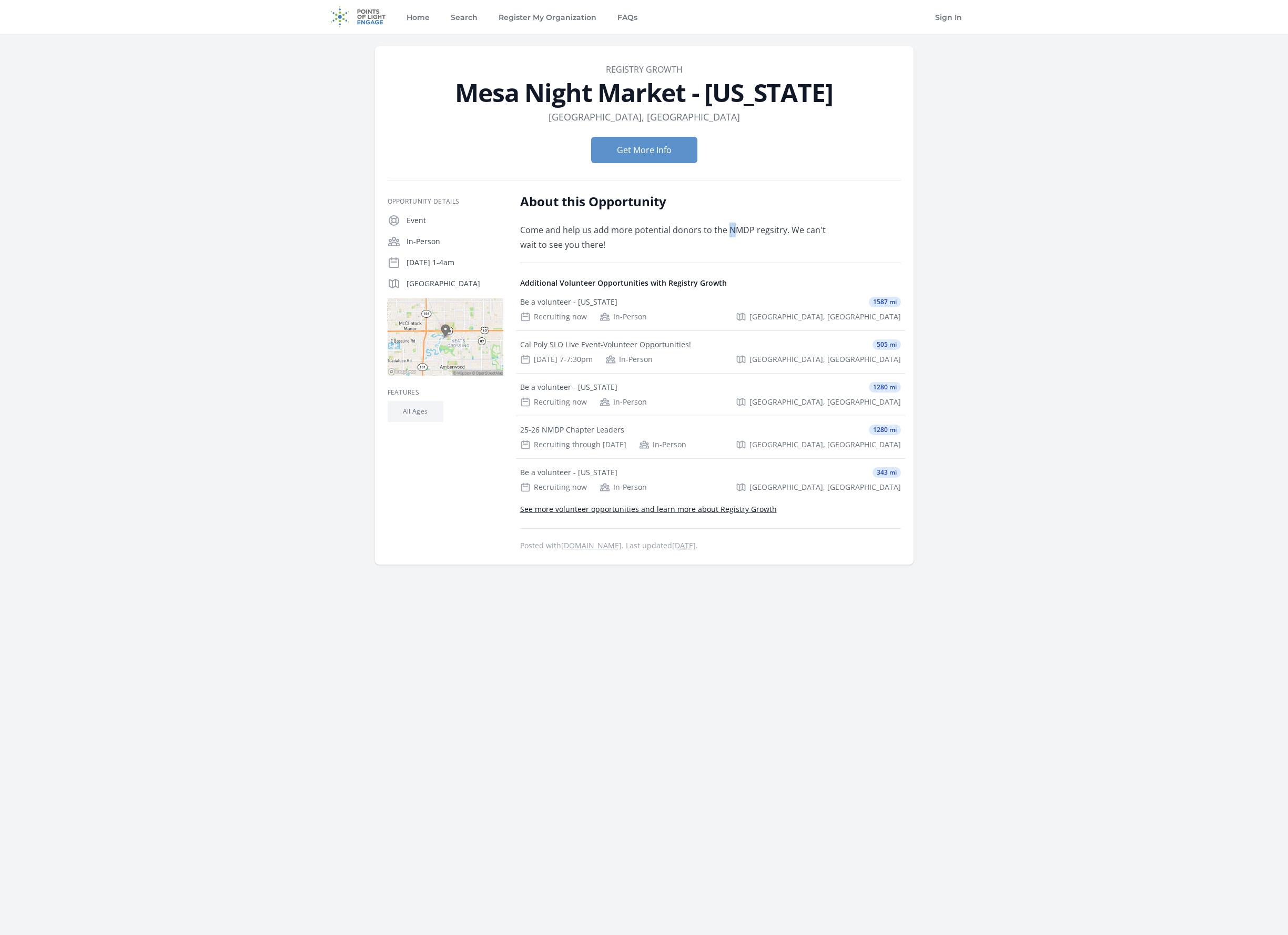
click at [730, 229] on p "Come and help us add more potential donors to the NMDP regsitry. We can't wait …" at bounding box center [673, 237] width 308 height 29
click at [728, 229] on p "Come and help us add more potential donors to the NMDP regsitry. We can't wait …" at bounding box center [673, 237] width 308 height 29
drag, startPoint x: 724, startPoint y: 229, endPoint x: 779, endPoint y: 227, distance: 55.0
click at [782, 231] on p "Come and help us add more potential donors to the NMDP regsitry. We can't wait …" at bounding box center [673, 237] width 308 height 29
click at [616, 153] on button "Get More Info" at bounding box center [645, 149] width 107 height 26
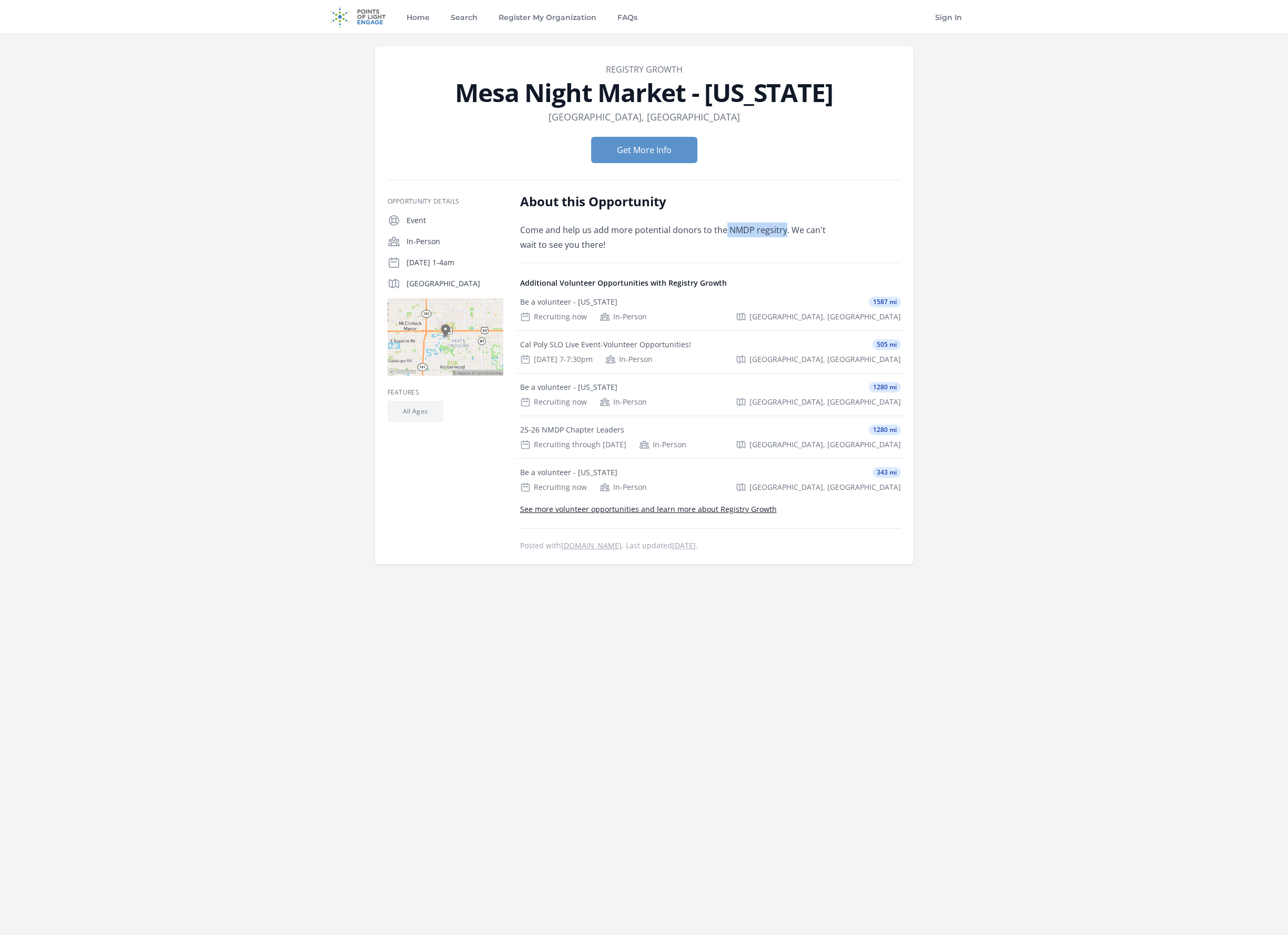
click at [740, 231] on p "Come and help us add more potential donors to the NMDP regsitry. We can't wait …" at bounding box center [673, 237] width 308 height 29
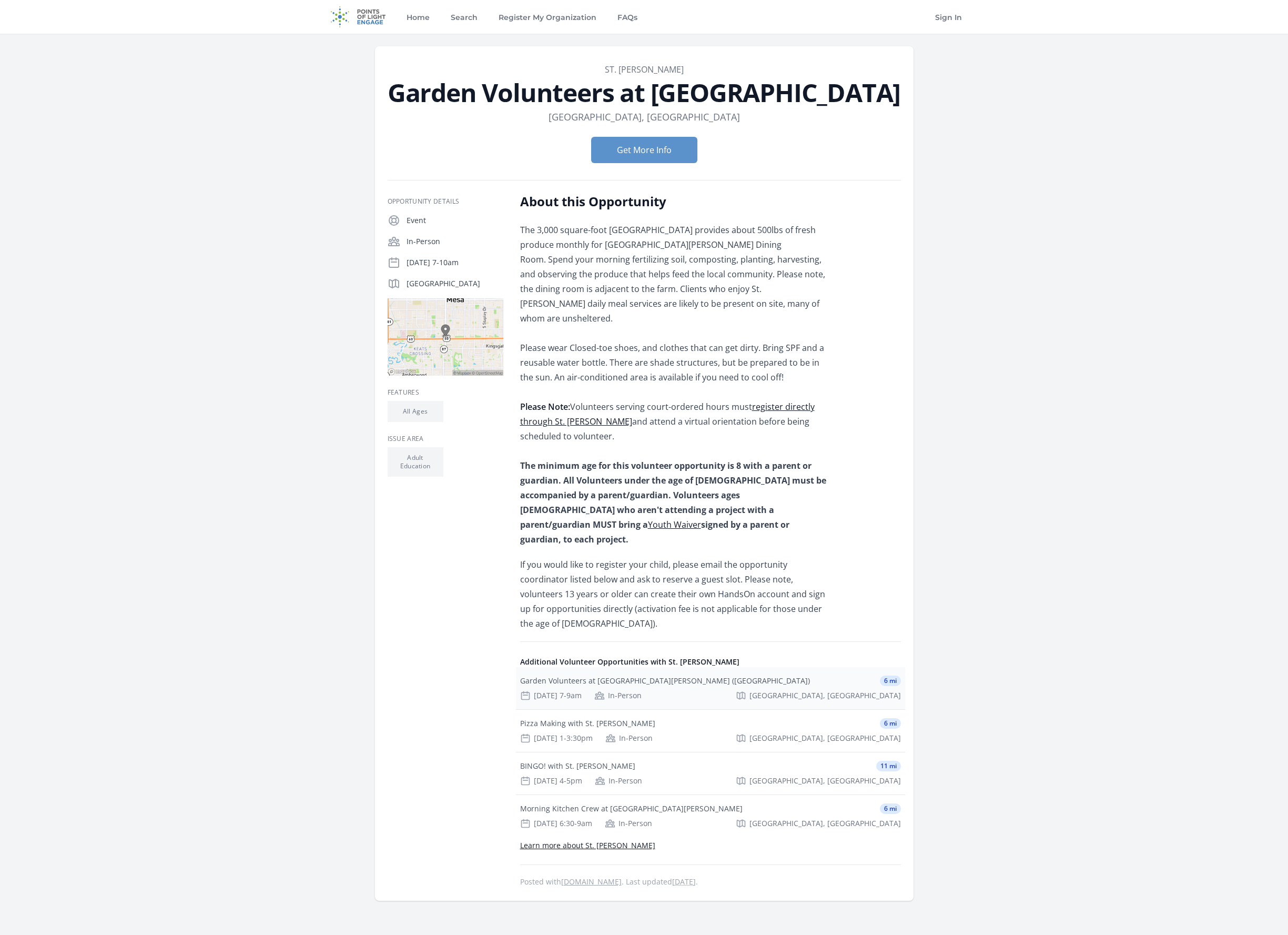
click at [710, 675] on div "Garden Volunteers at St. Vincent de Paul (Key Campus) 6 mi" at bounding box center [710, 680] width 381 height 10
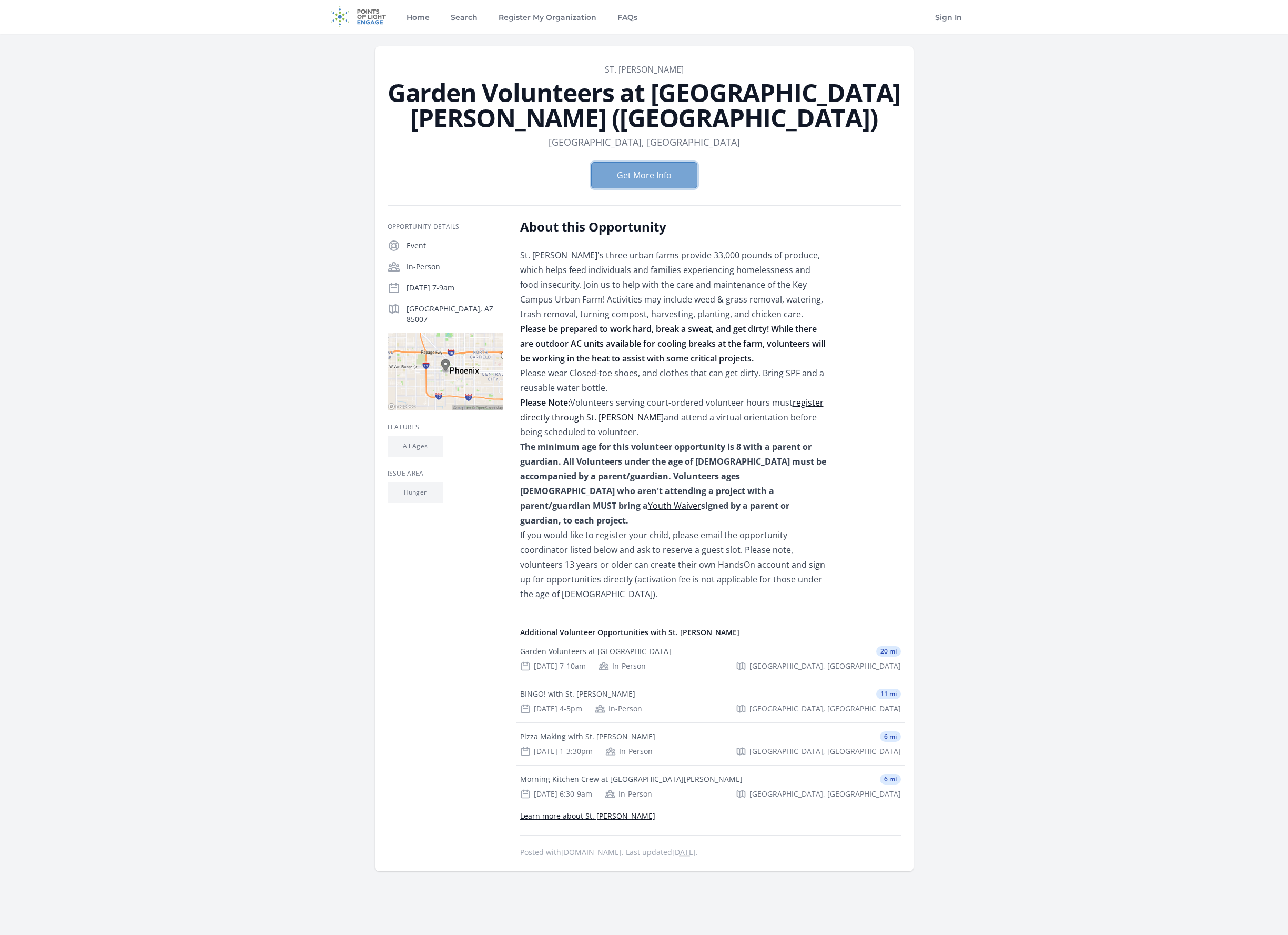
click at [650, 182] on button "Get More Info" at bounding box center [645, 175] width 107 height 26
